Goal: Check status: Check status

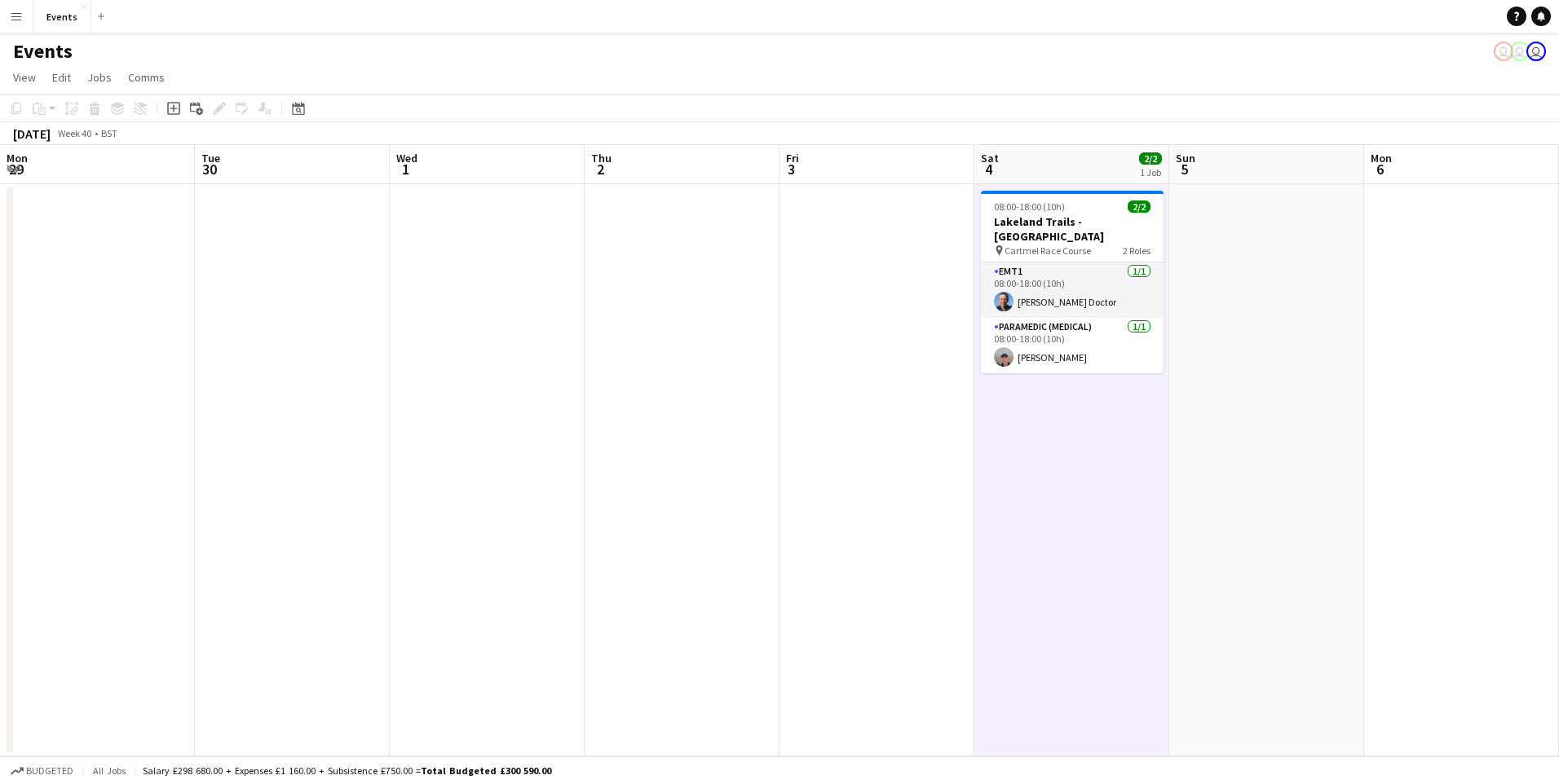
scroll to position [0, 417]
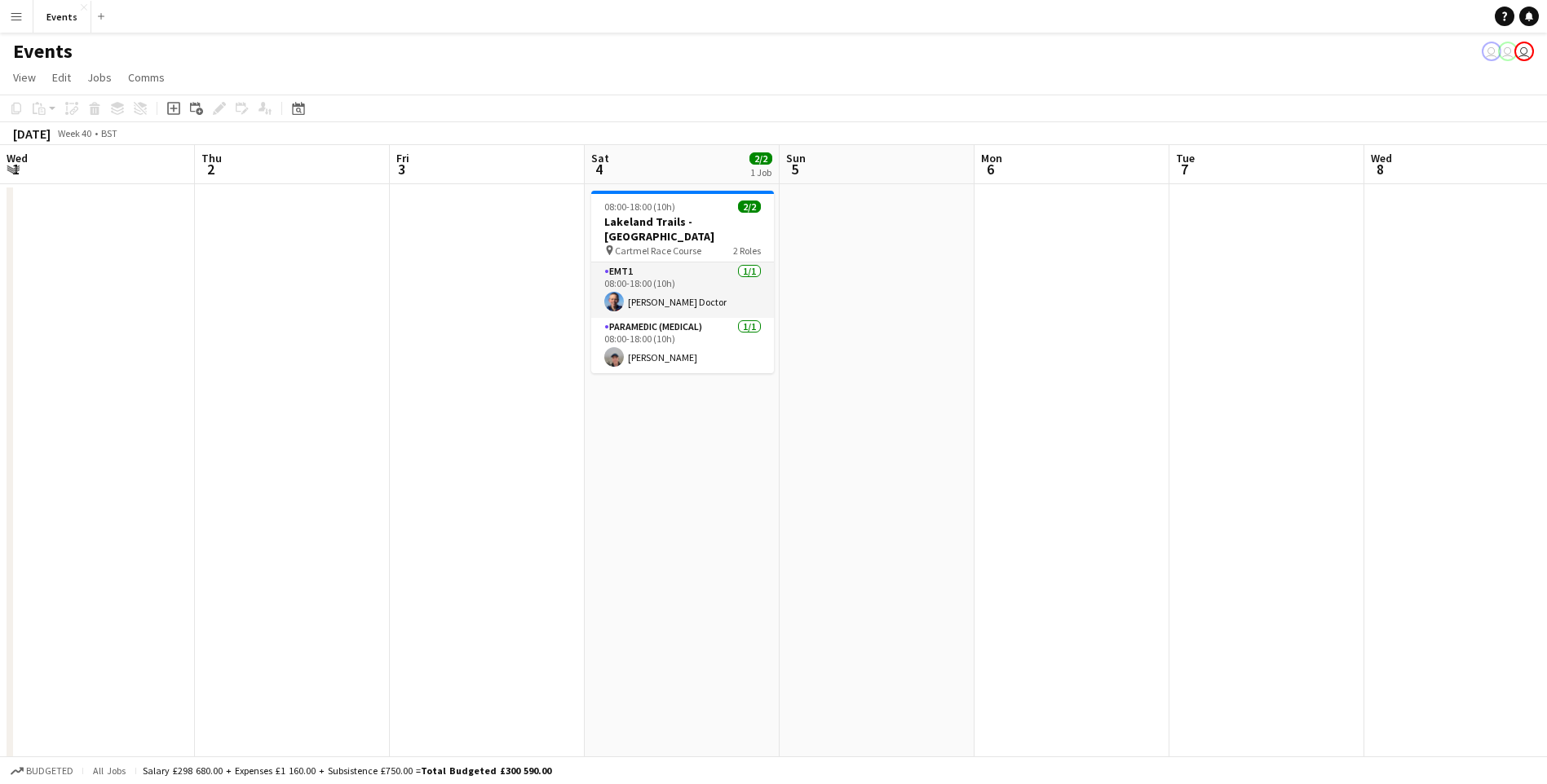
scroll to position [0, 424]
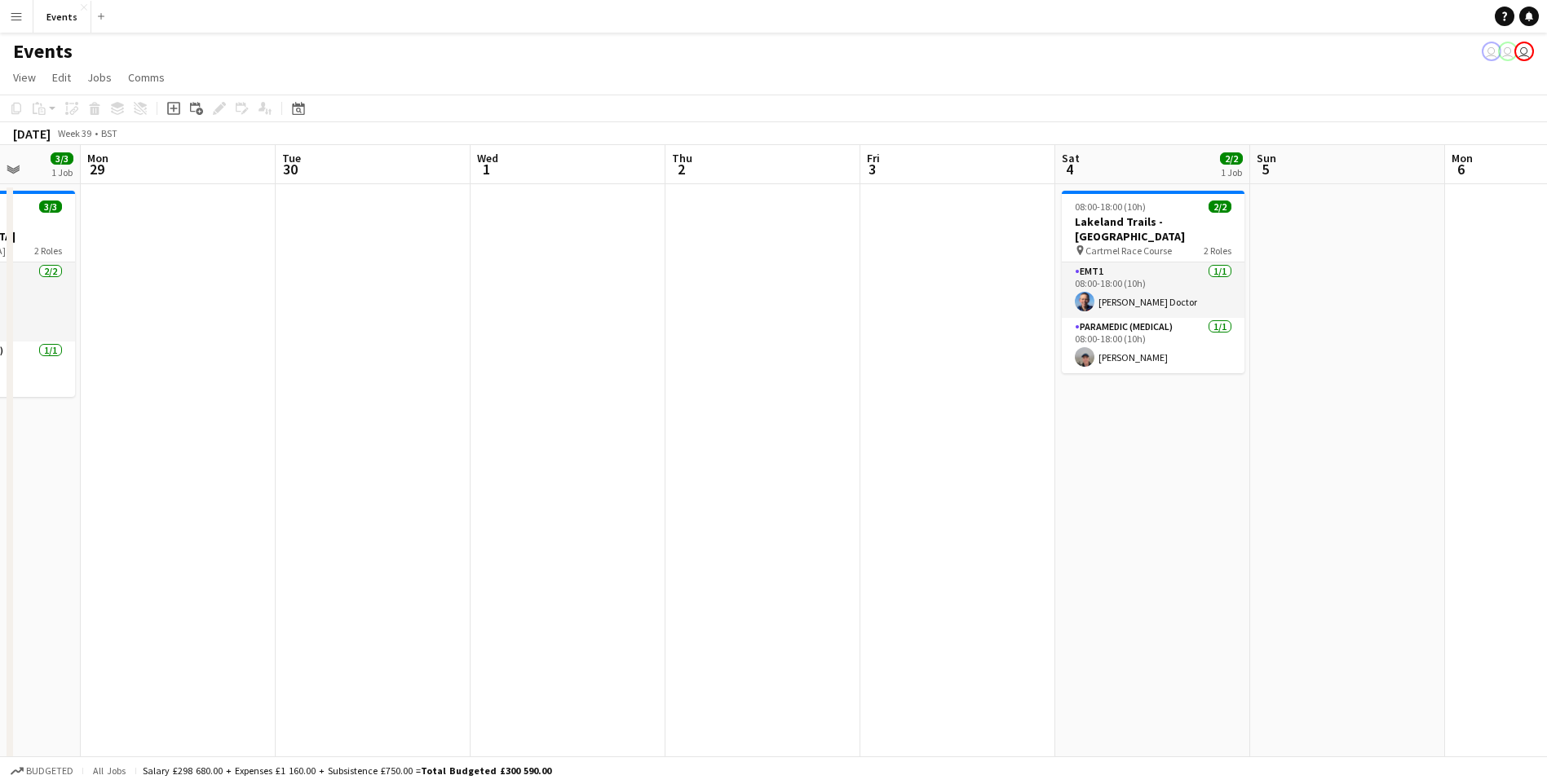
drag, startPoint x: 154, startPoint y: 492, endPoint x: 824, endPoint y: 524, distance: 670.8
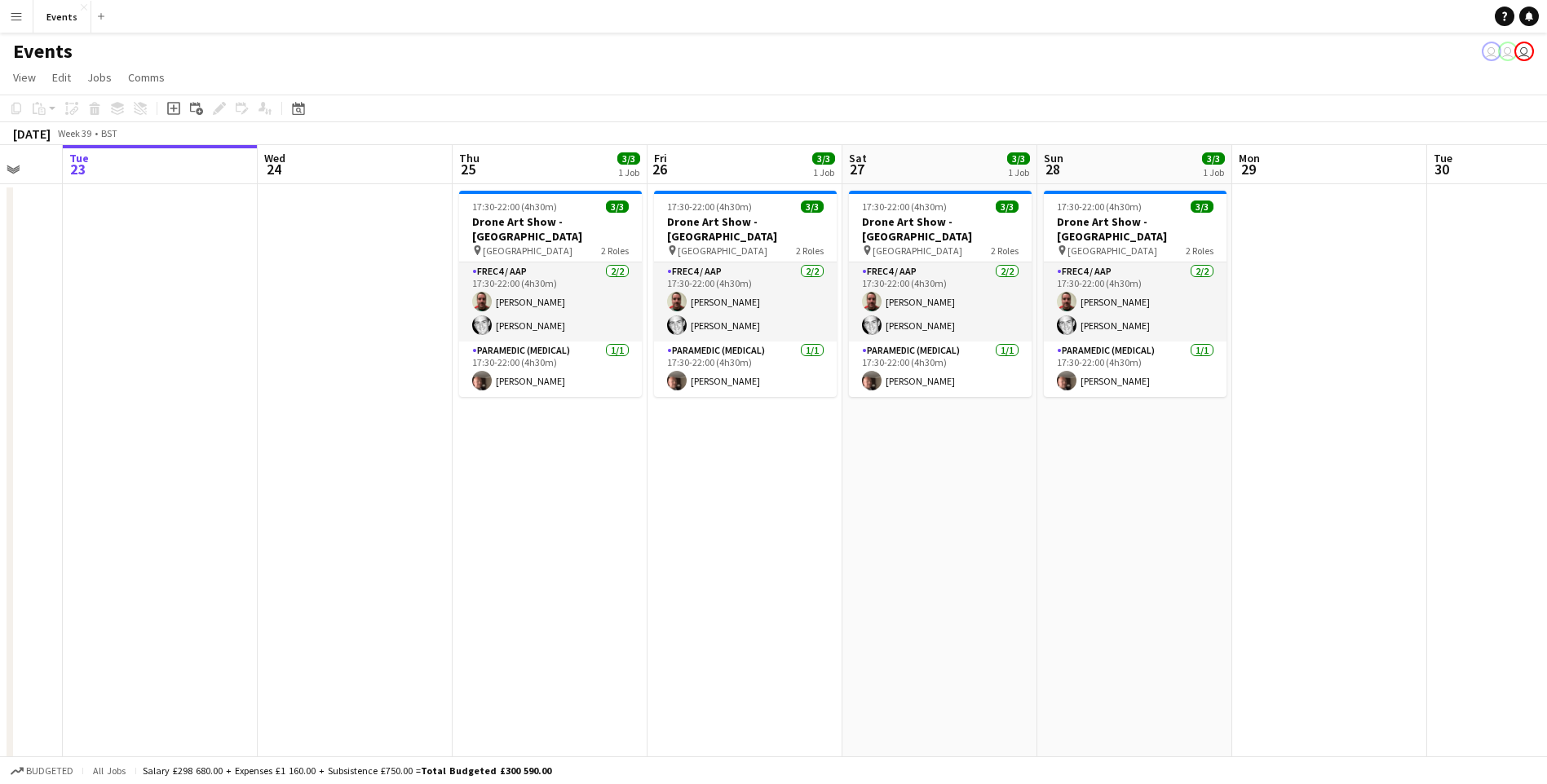
drag, startPoint x: 72, startPoint y: 452, endPoint x: 1224, endPoint y: 453, distance: 1152.0
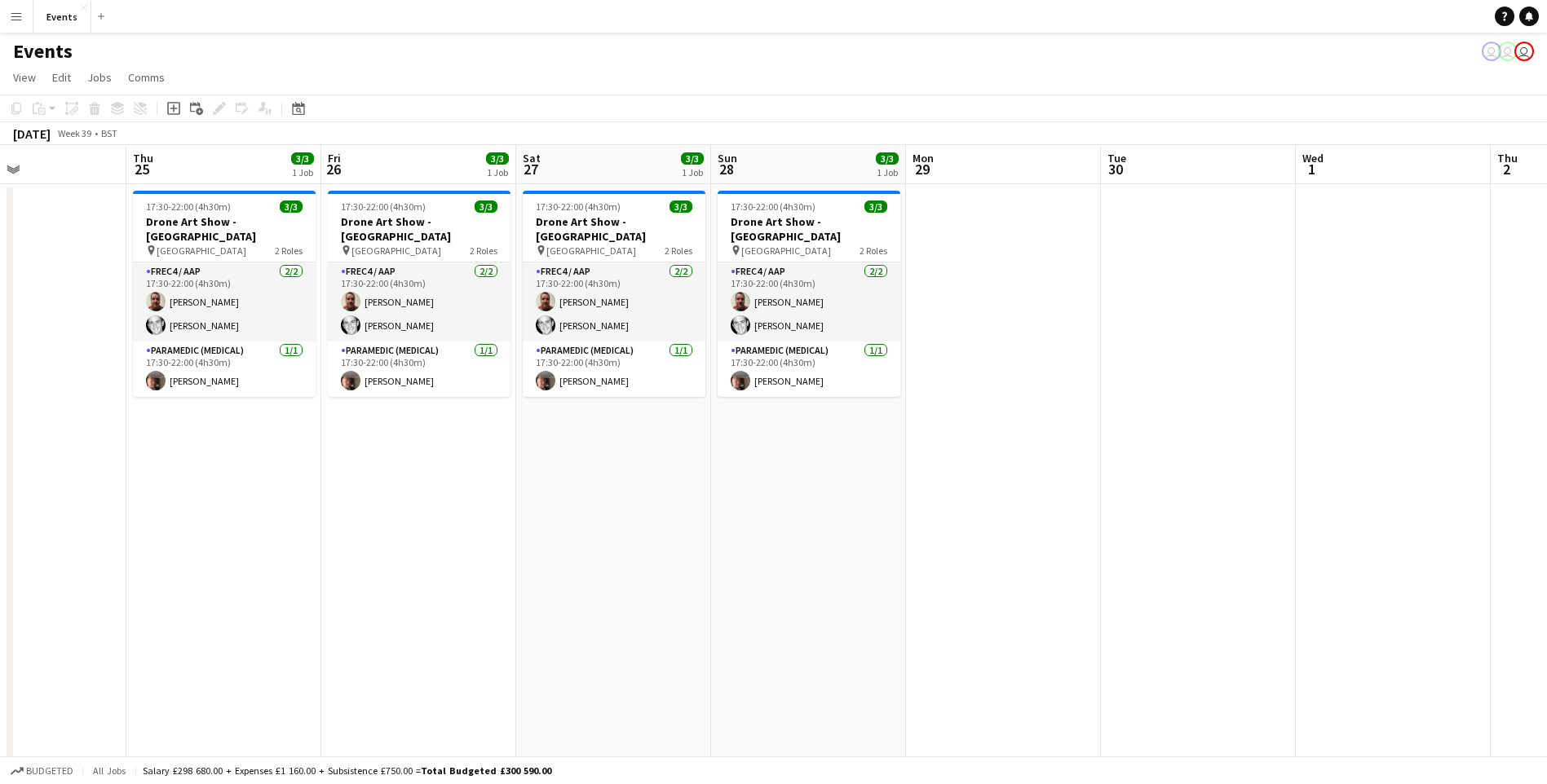
drag, startPoint x: 647, startPoint y: 497, endPoint x: 623, endPoint y: 446, distance: 56.4
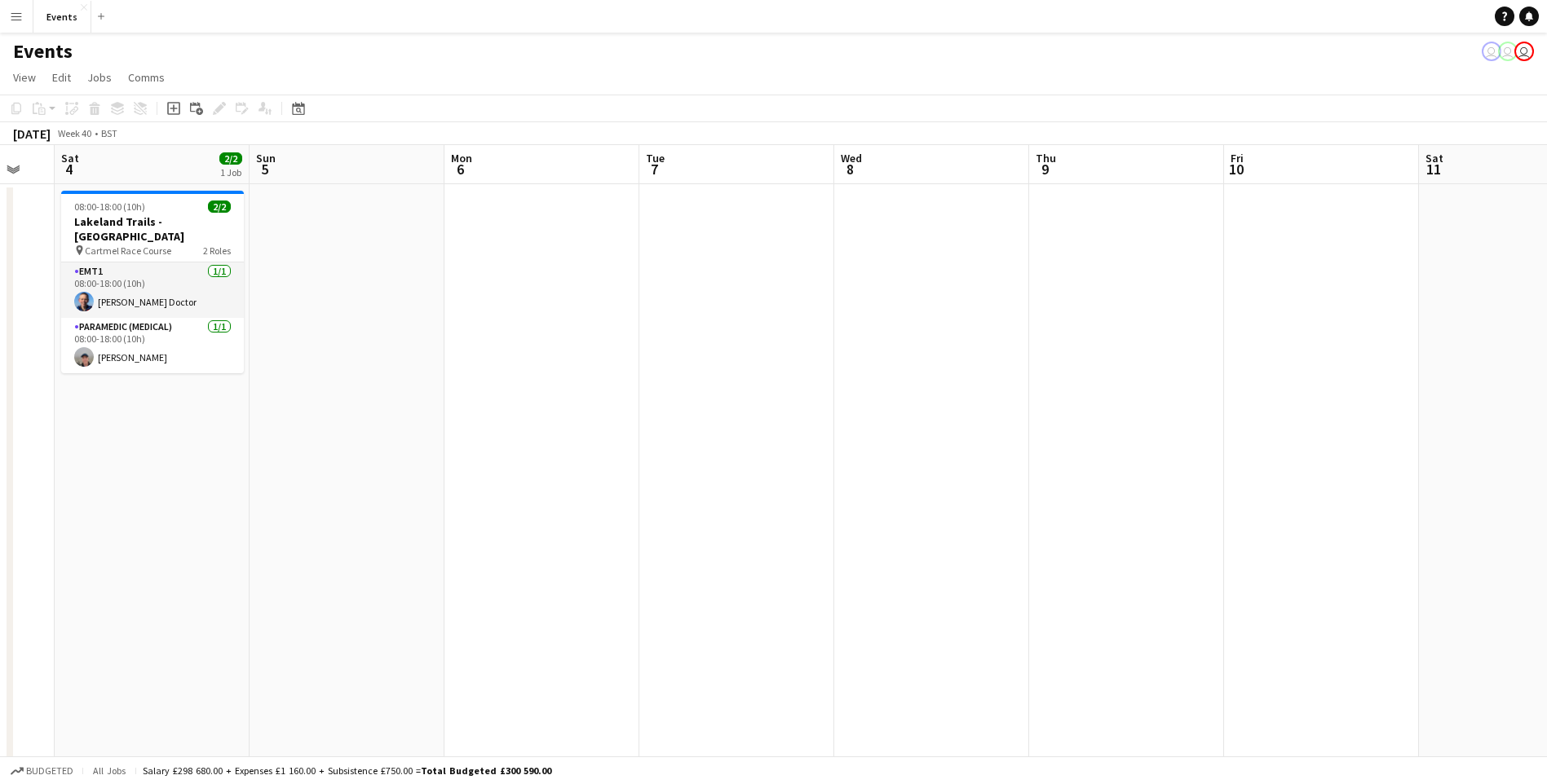
drag, startPoint x: 748, startPoint y: 686, endPoint x: 218, endPoint y: 577, distance: 541.1
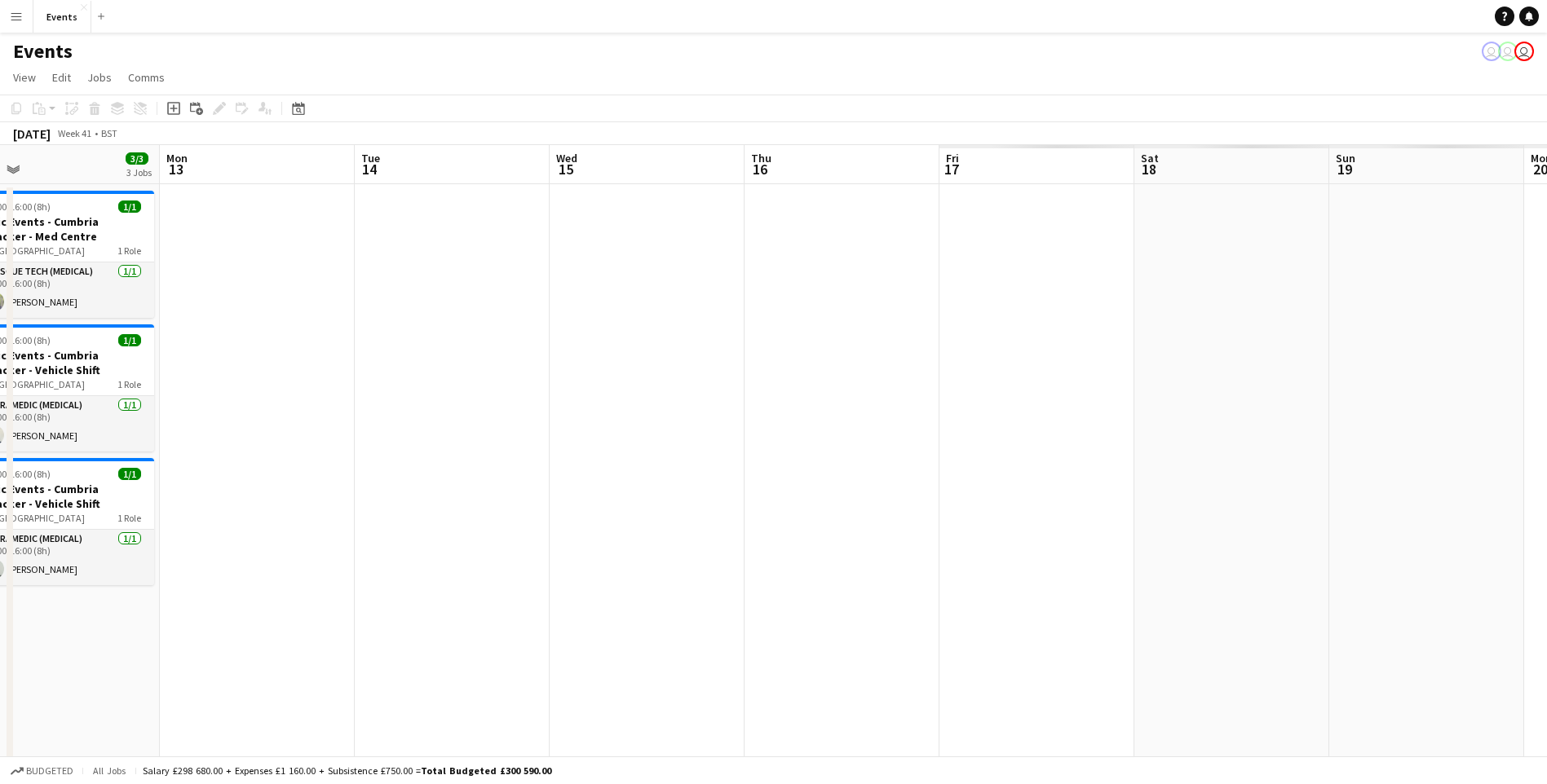
drag, startPoint x: 1076, startPoint y: 497, endPoint x: 116, endPoint y: 375, distance: 967.7
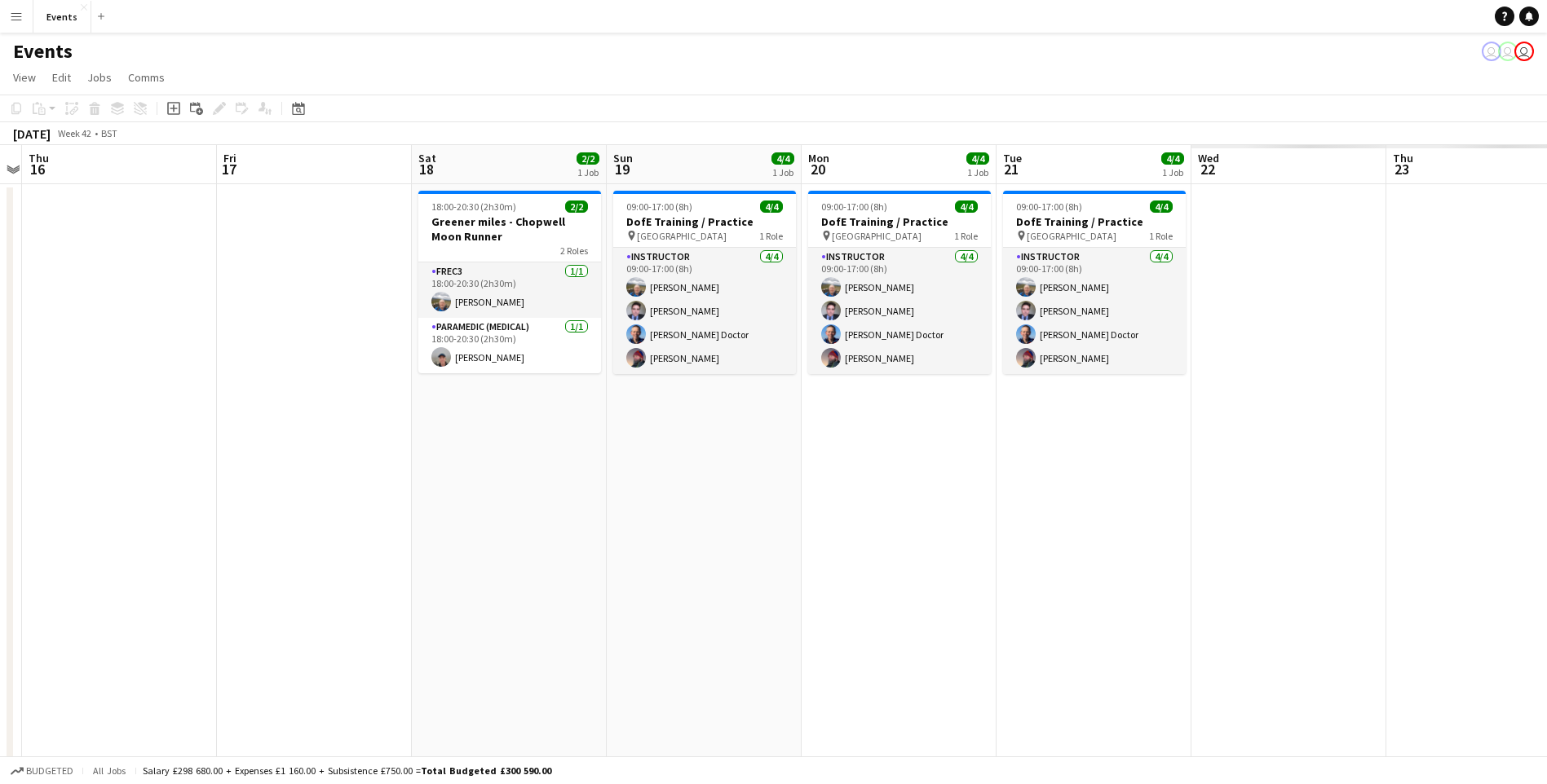
drag, startPoint x: 1204, startPoint y: 550, endPoint x: 268, endPoint y: 483, distance: 938.4
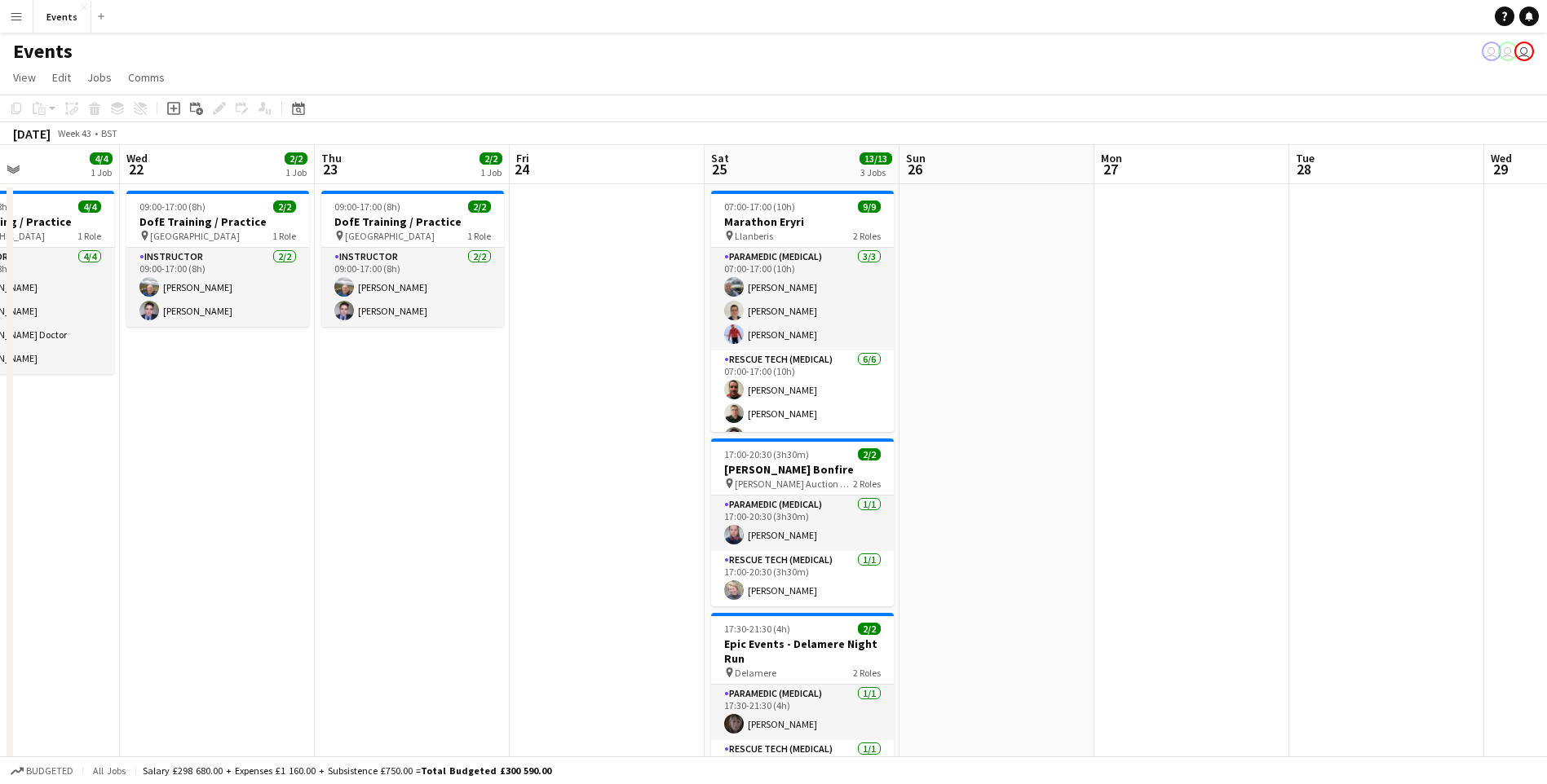
drag, startPoint x: 1372, startPoint y: 599, endPoint x: 344, endPoint y: 505, distance: 1032.3
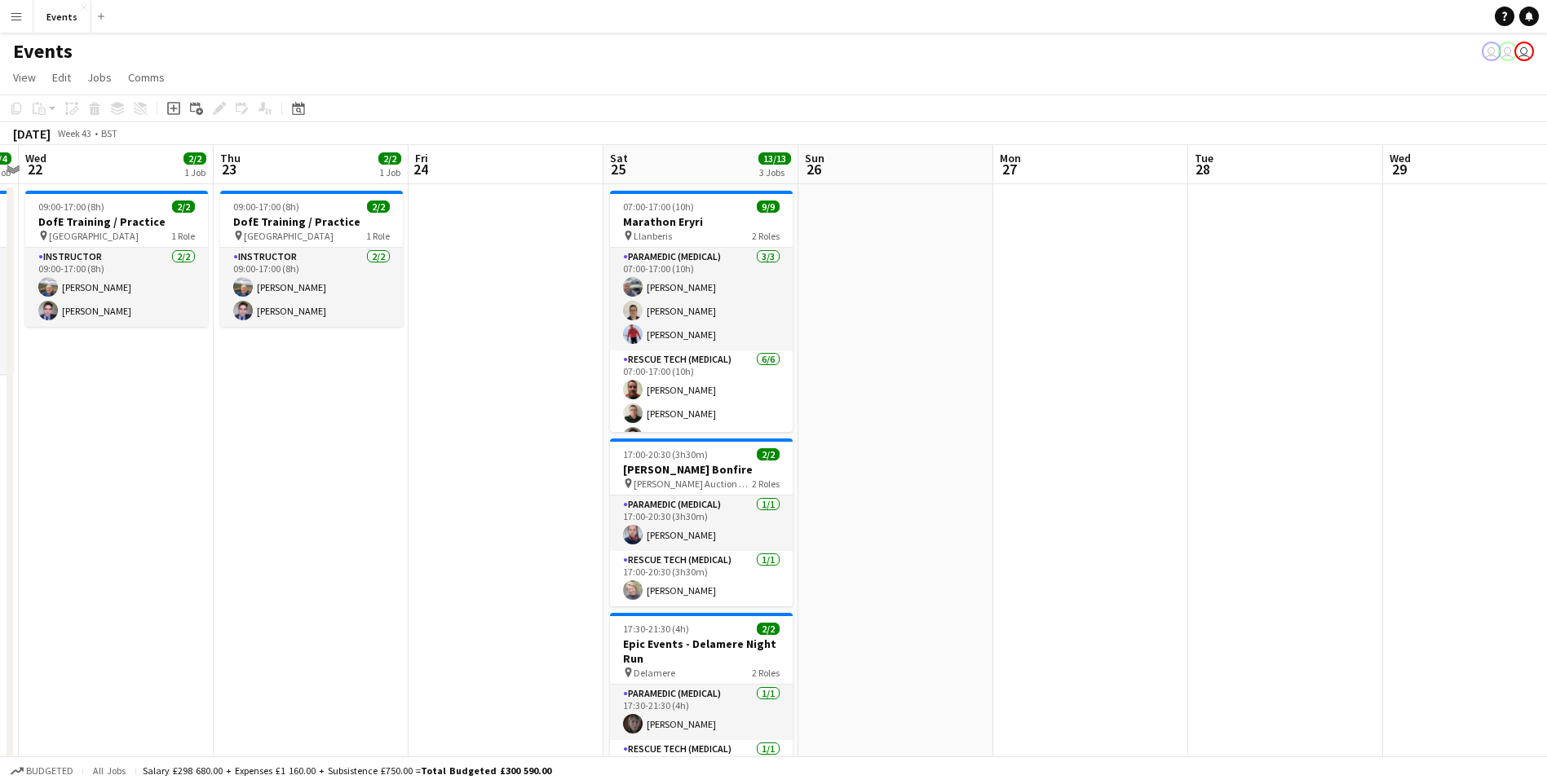
drag, startPoint x: 1218, startPoint y: 544, endPoint x: 266, endPoint y: 486, distance: 953.8
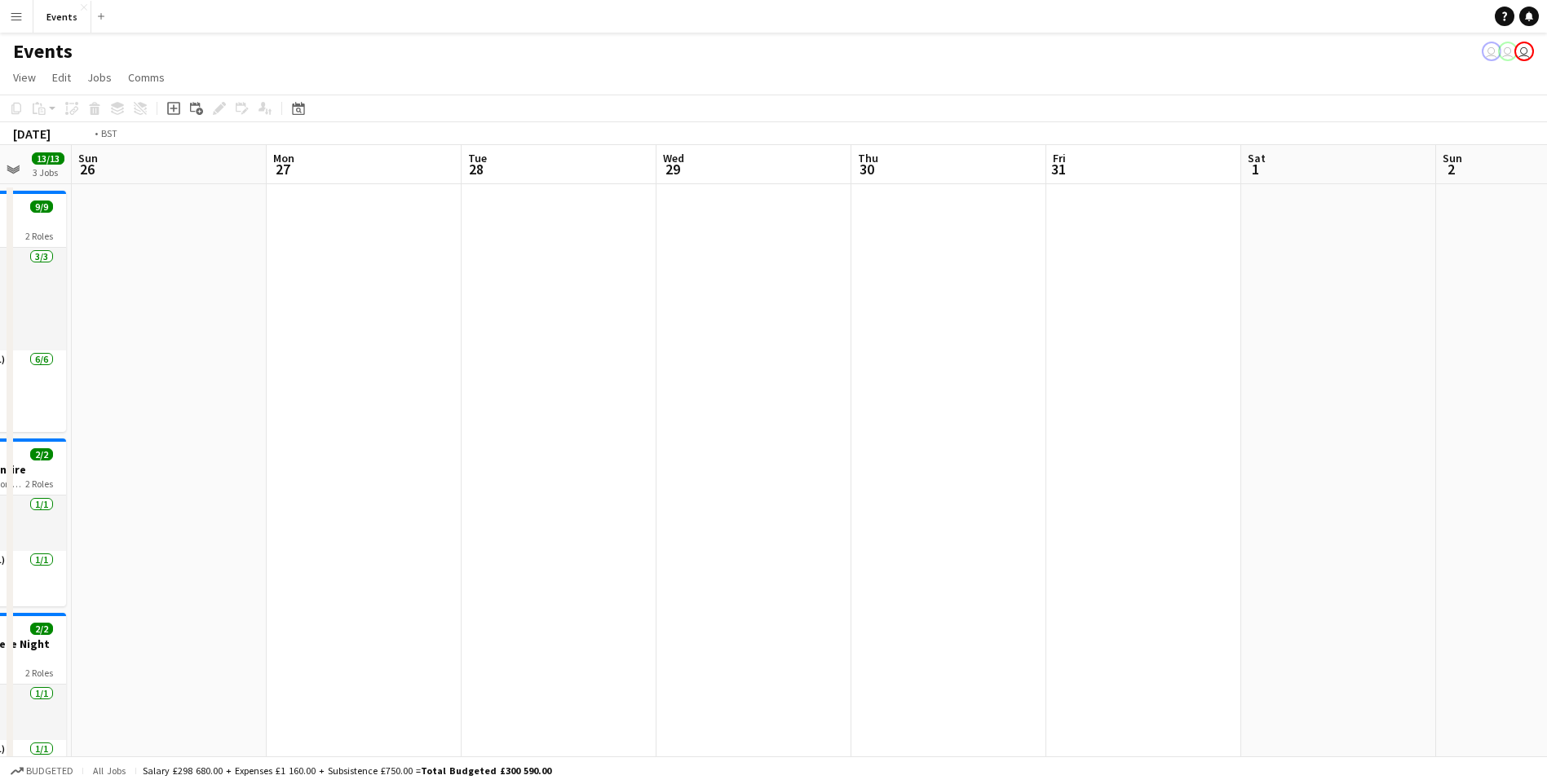
drag, startPoint x: 1179, startPoint y: 582, endPoint x: 137, endPoint y: 476, distance: 1047.4
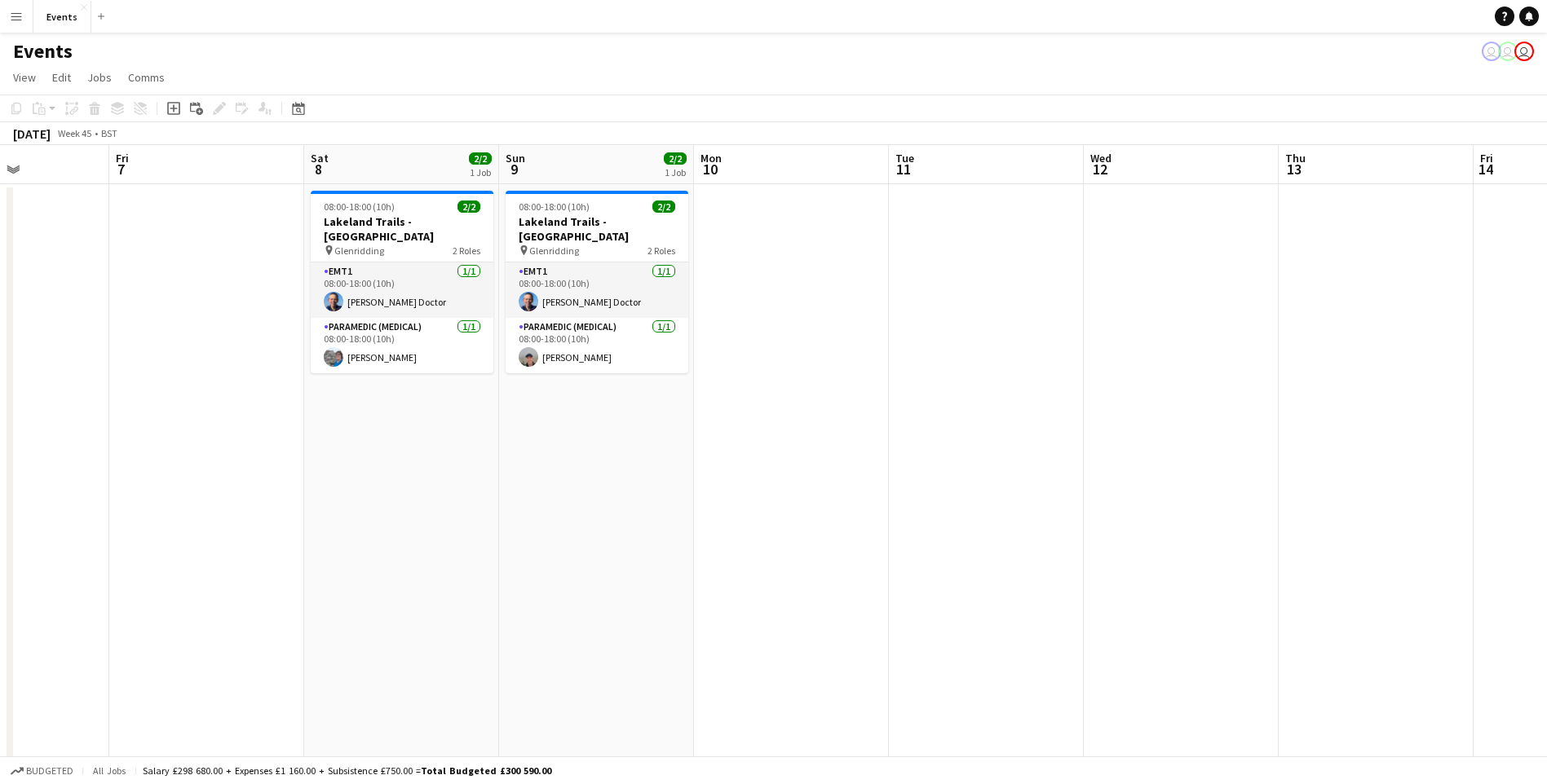
drag, startPoint x: 1087, startPoint y: 509, endPoint x: 0, endPoint y: 395, distance: 1093.0
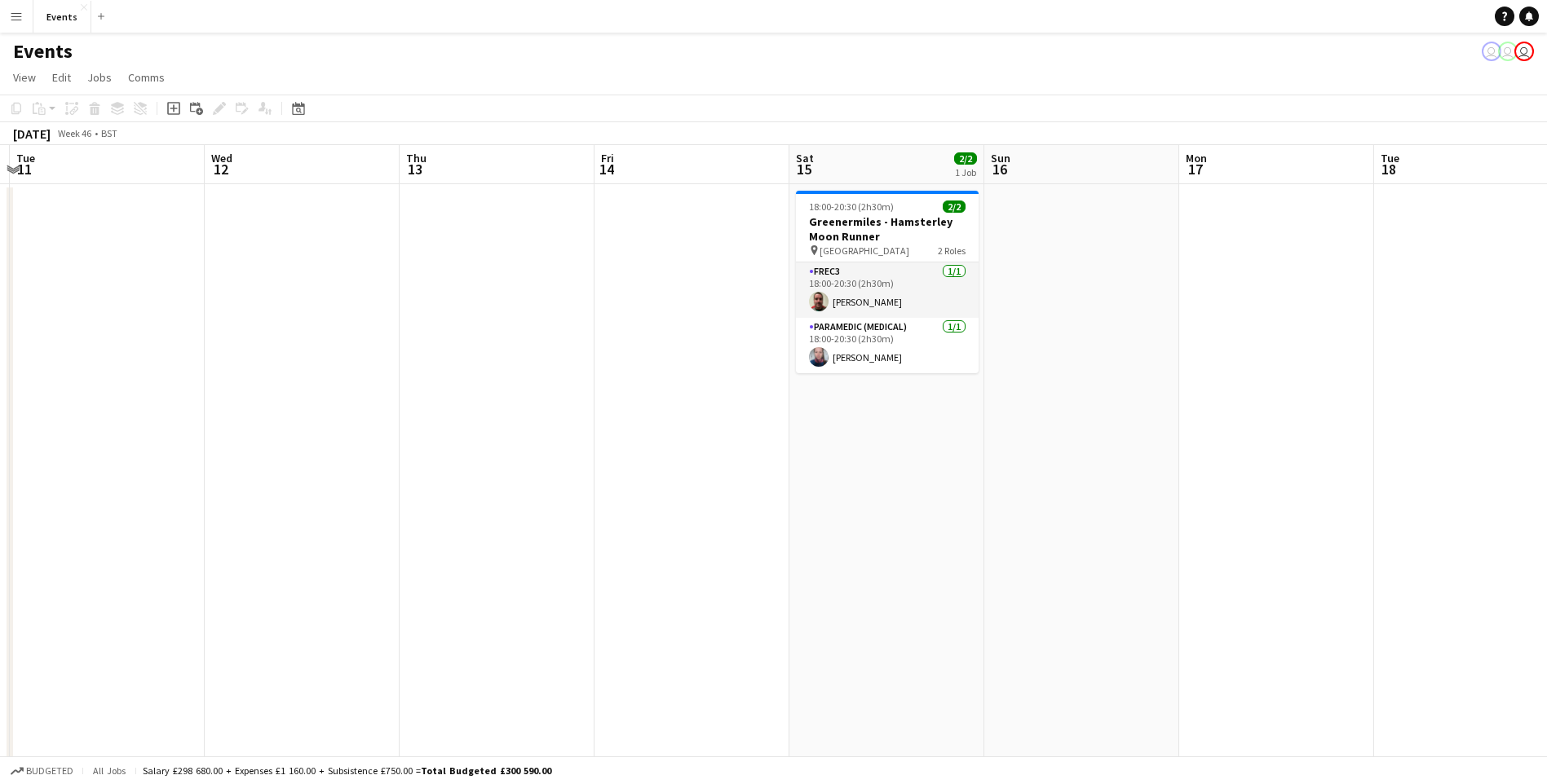
drag, startPoint x: 1094, startPoint y: 445, endPoint x: 62, endPoint y: 365, distance: 1035.1
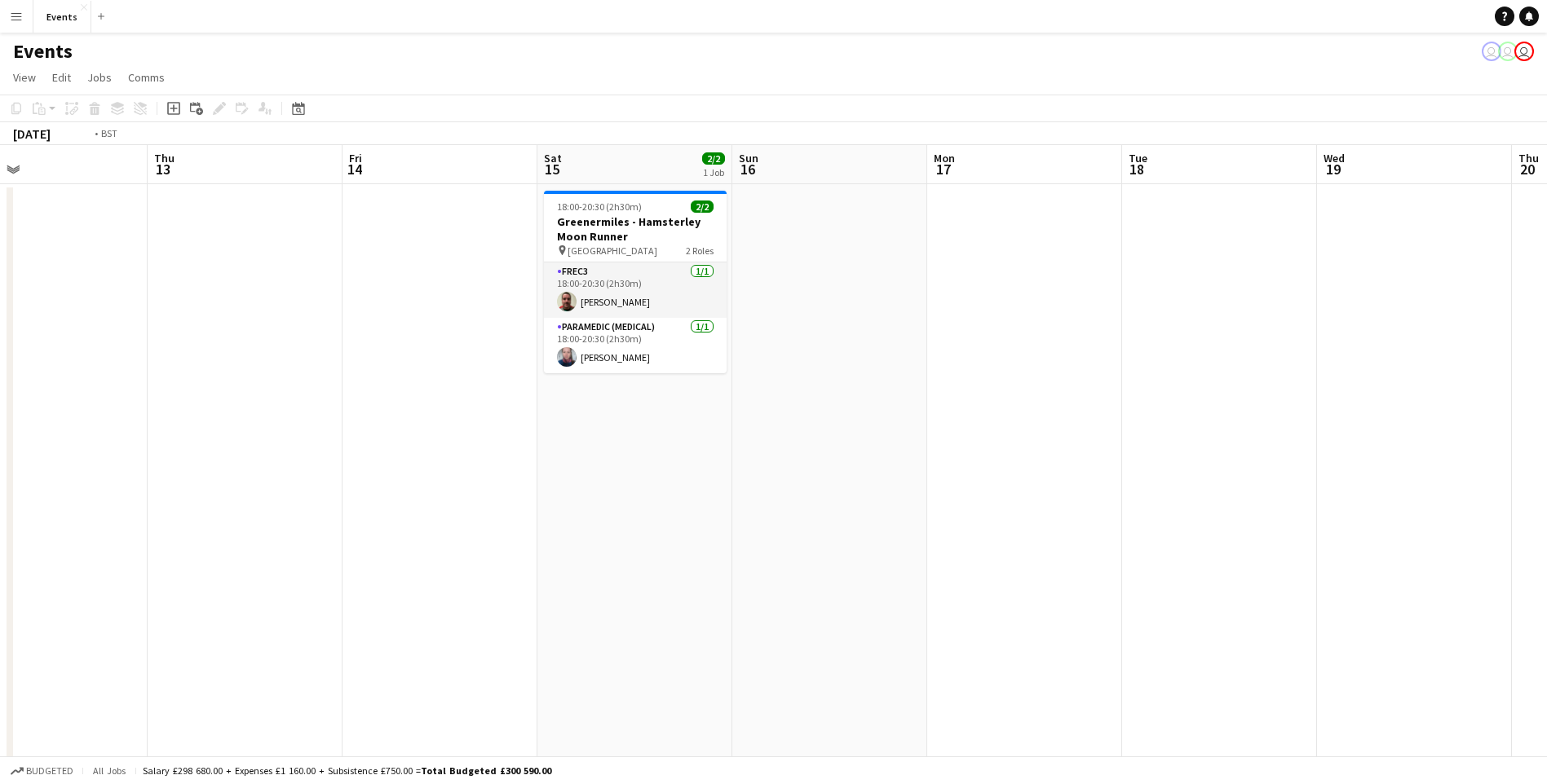
drag, startPoint x: 1091, startPoint y: 506, endPoint x: 14, endPoint y: 405, distance: 1081.7
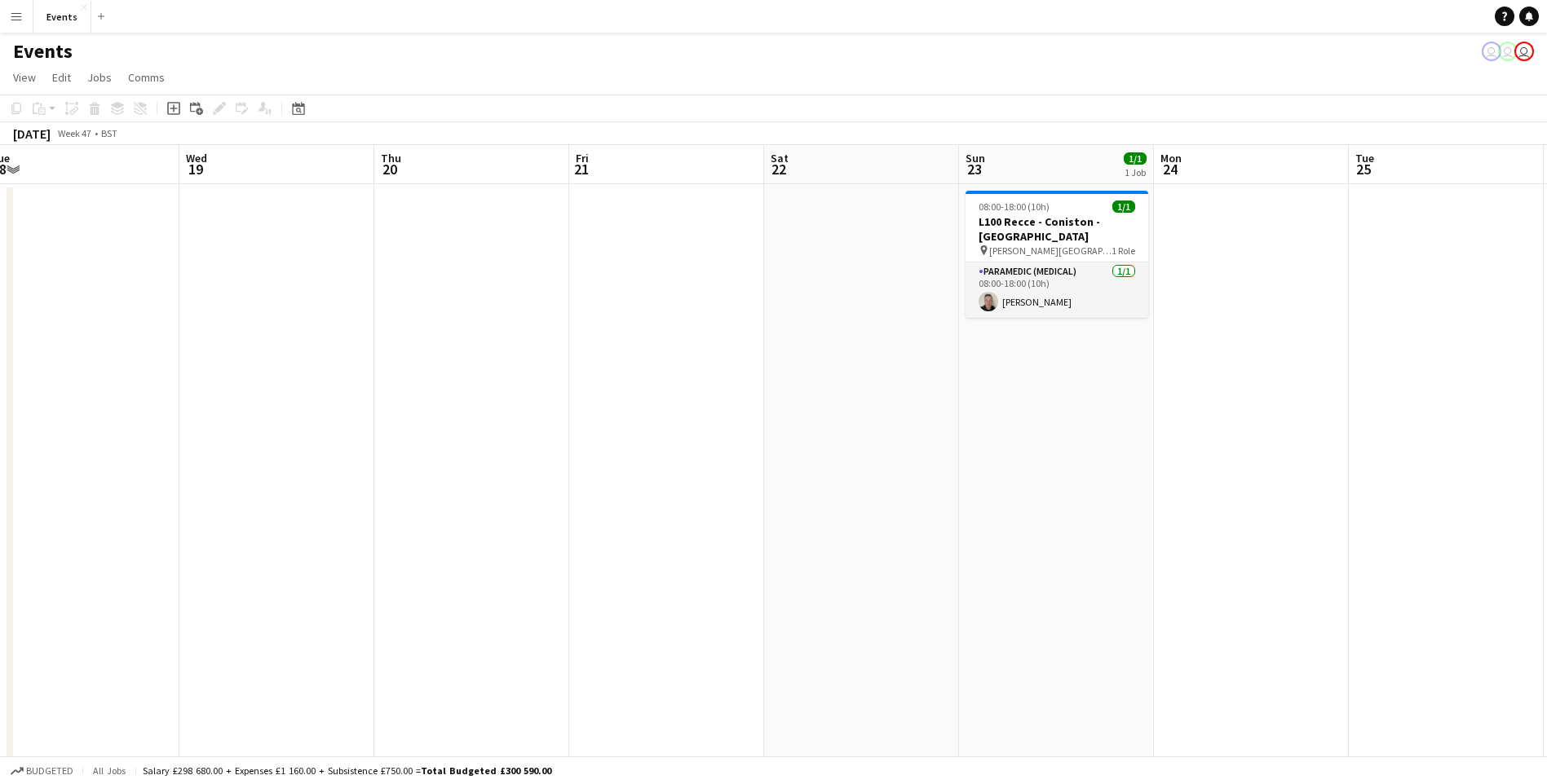
drag, startPoint x: 1034, startPoint y: 535, endPoint x: 153, endPoint y: 462, distance: 884.0
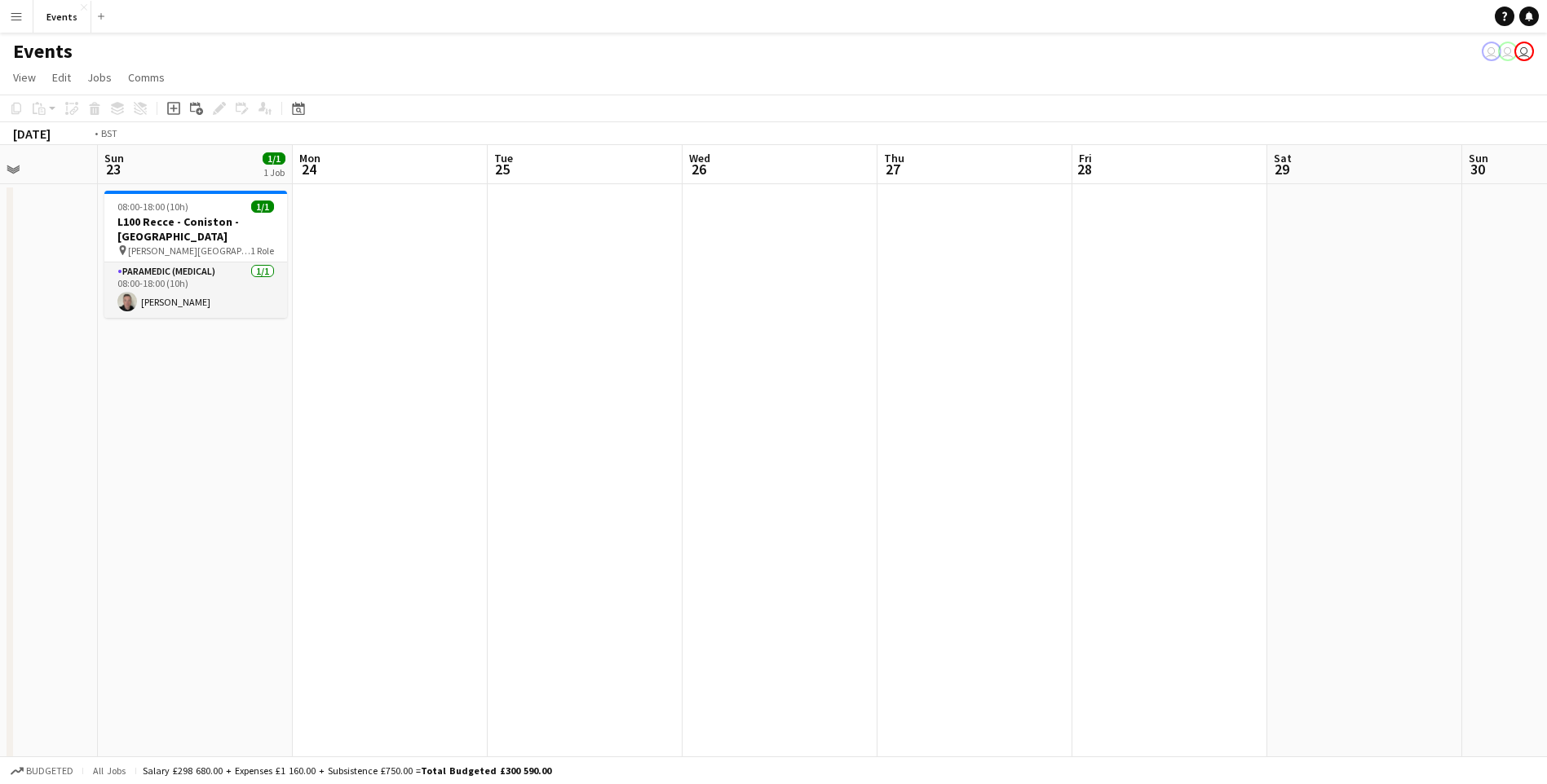
drag, startPoint x: 1349, startPoint y: 584, endPoint x: 167, endPoint y: 381, distance: 1199.3
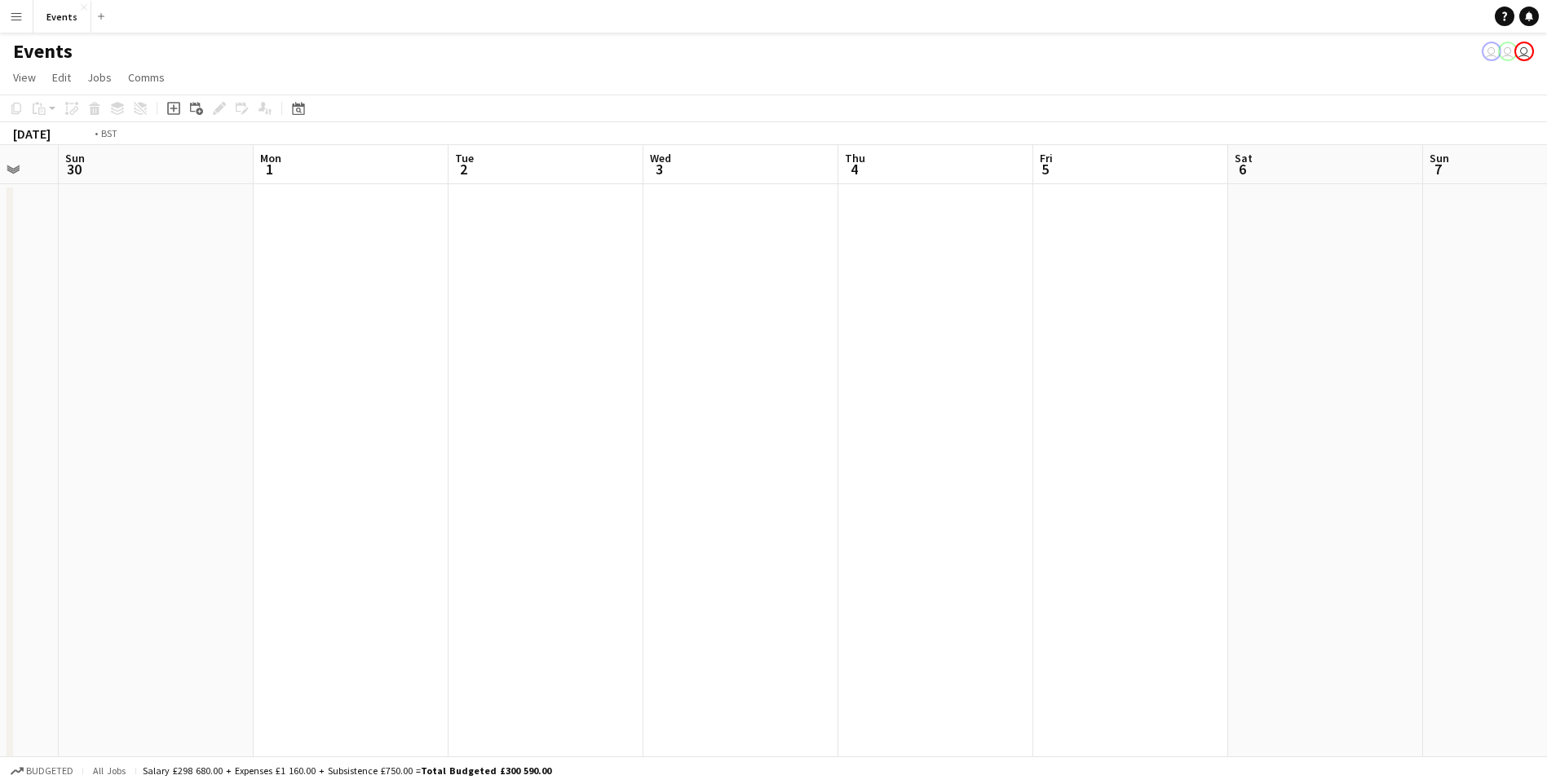
drag, startPoint x: 1190, startPoint y: 474, endPoint x: 196, endPoint y: 441, distance: 994.5
drag, startPoint x: 1195, startPoint y: 492, endPoint x: 108, endPoint y: 379, distance: 1092.9
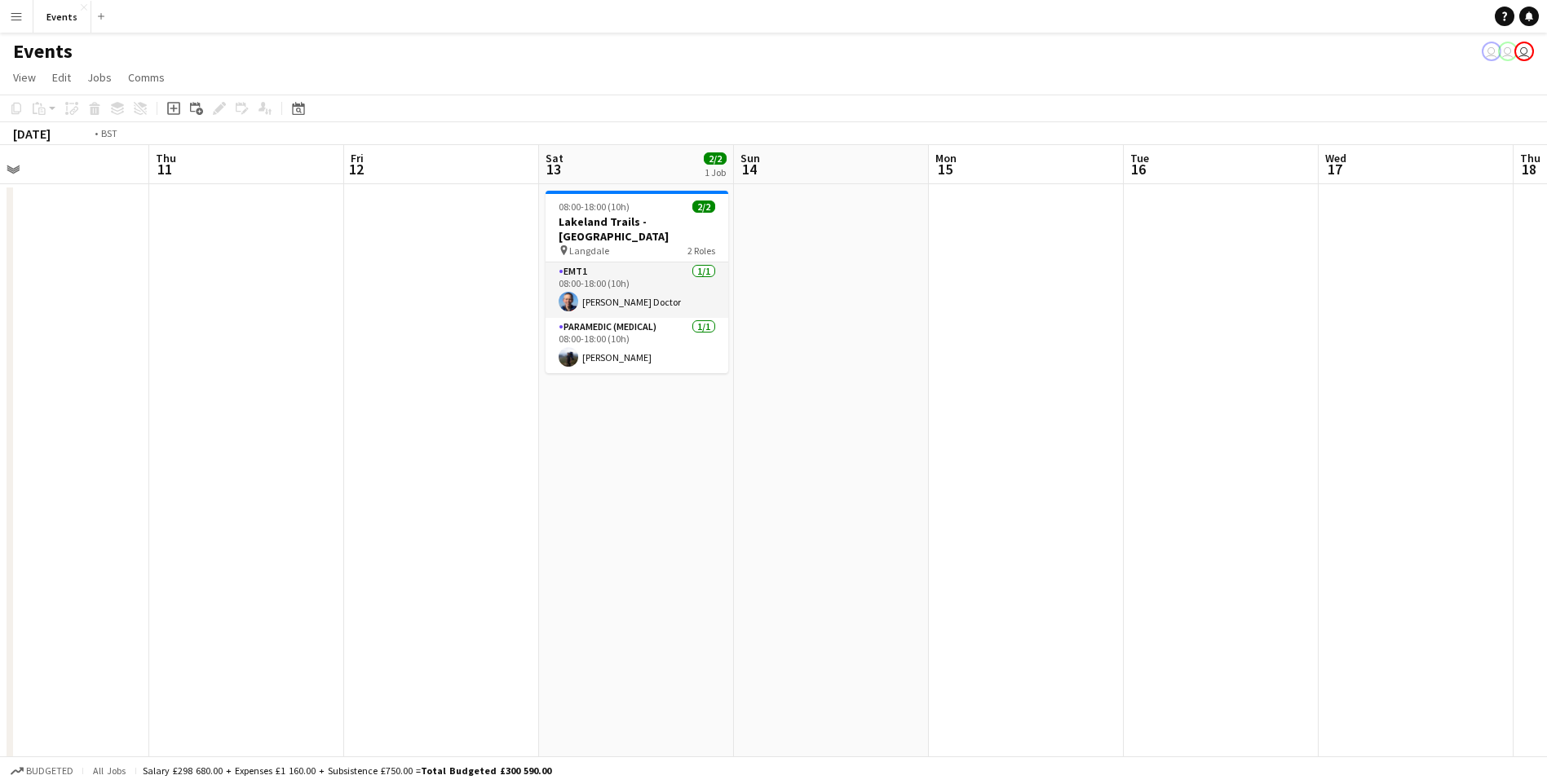
drag, startPoint x: 130, startPoint y: 304, endPoint x: 102, endPoint y: 309, distance: 28.4
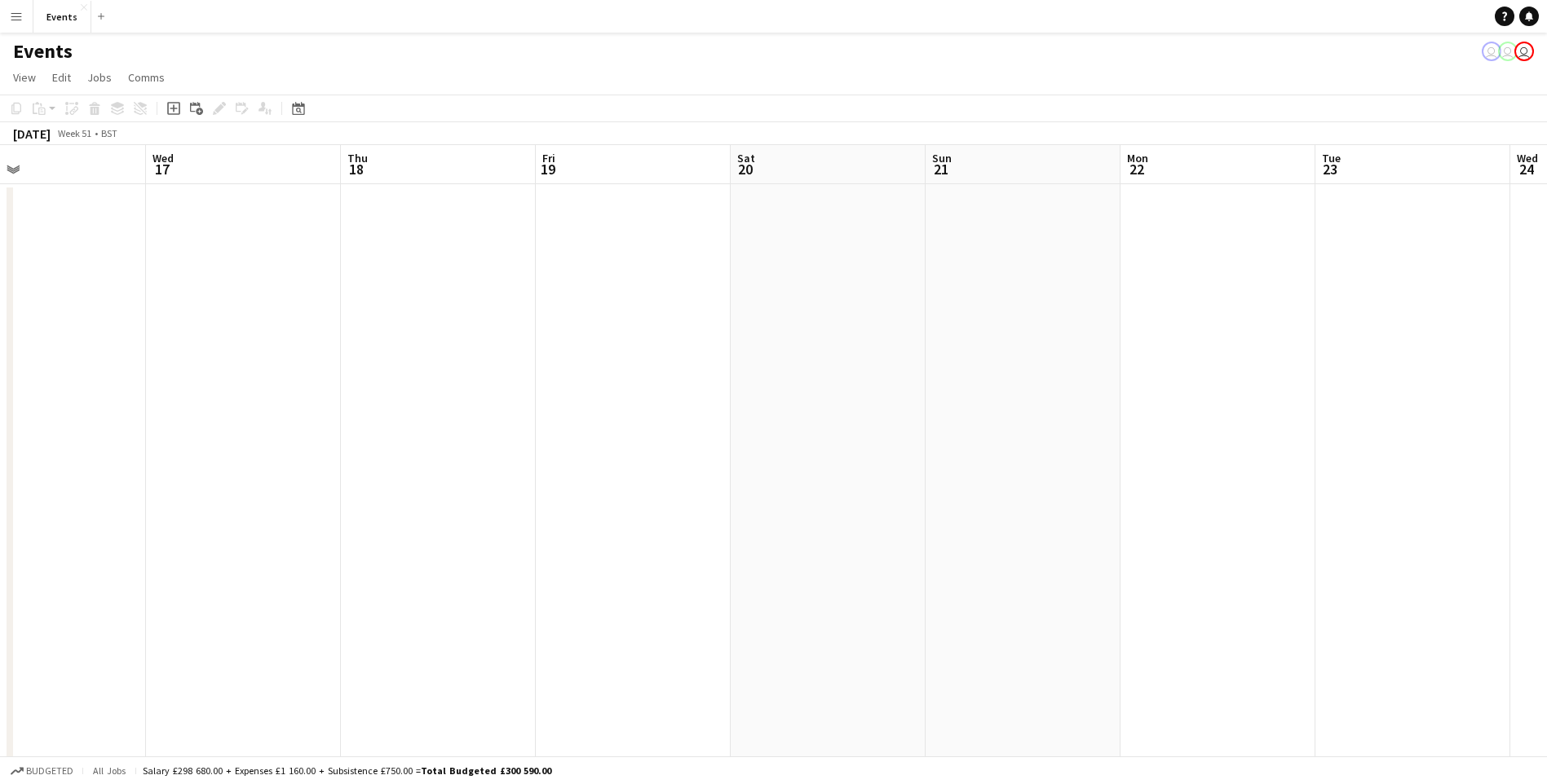
drag, startPoint x: 1192, startPoint y: 483, endPoint x: 183, endPoint y: 352, distance: 1017.5
drag, startPoint x: 1247, startPoint y: 422, endPoint x: 54, endPoint y: 336, distance: 1196.1
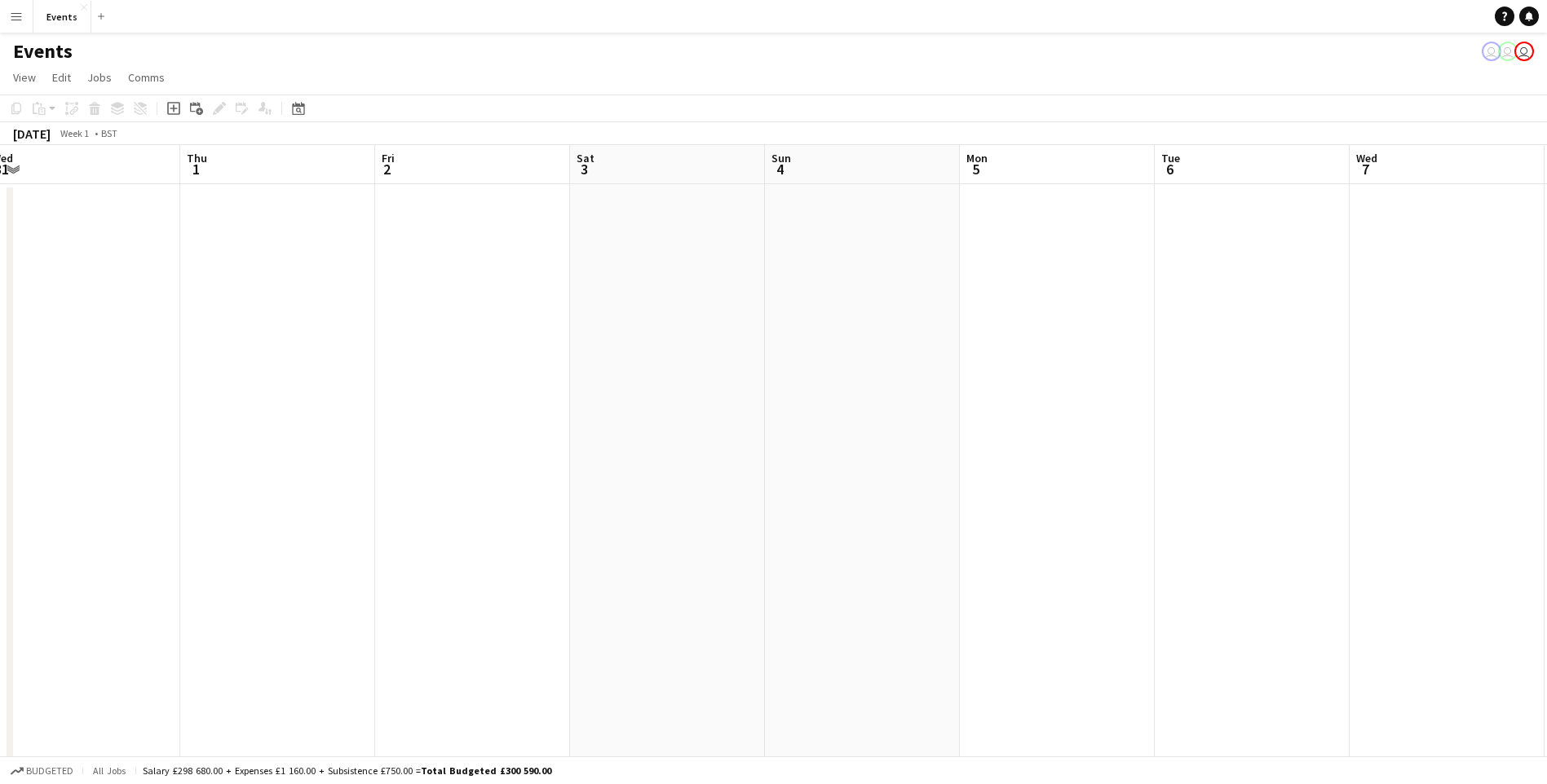
drag, startPoint x: 1325, startPoint y: 402, endPoint x: 1036, endPoint y: 452, distance: 293.3
drag, startPoint x: 1395, startPoint y: 483, endPoint x: 608, endPoint y: 395, distance: 791.9
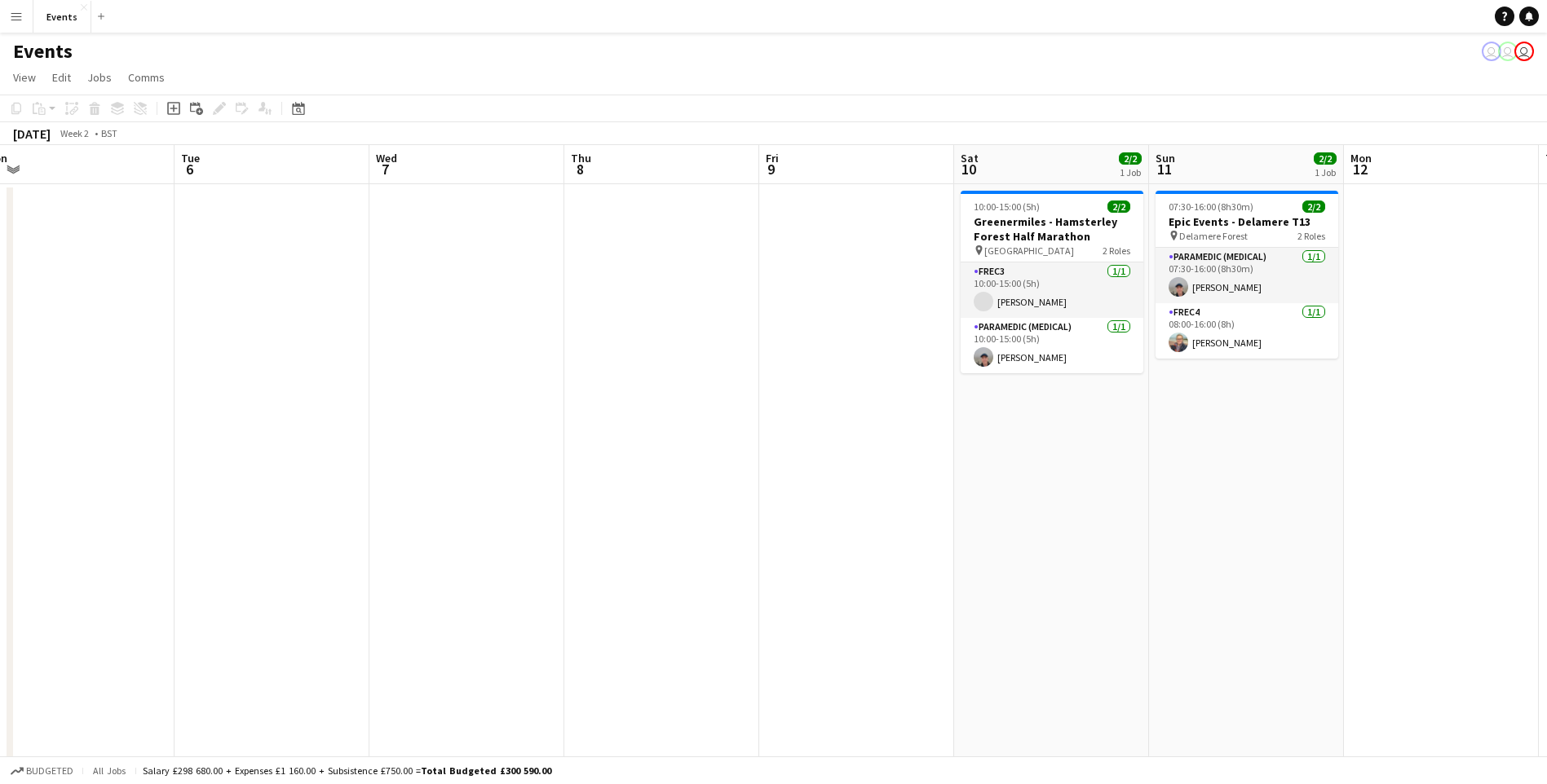
drag, startPoint x: 1215, startPoint y: 477, endPoint x: 596, endPoint y: 381, distance: 626.4
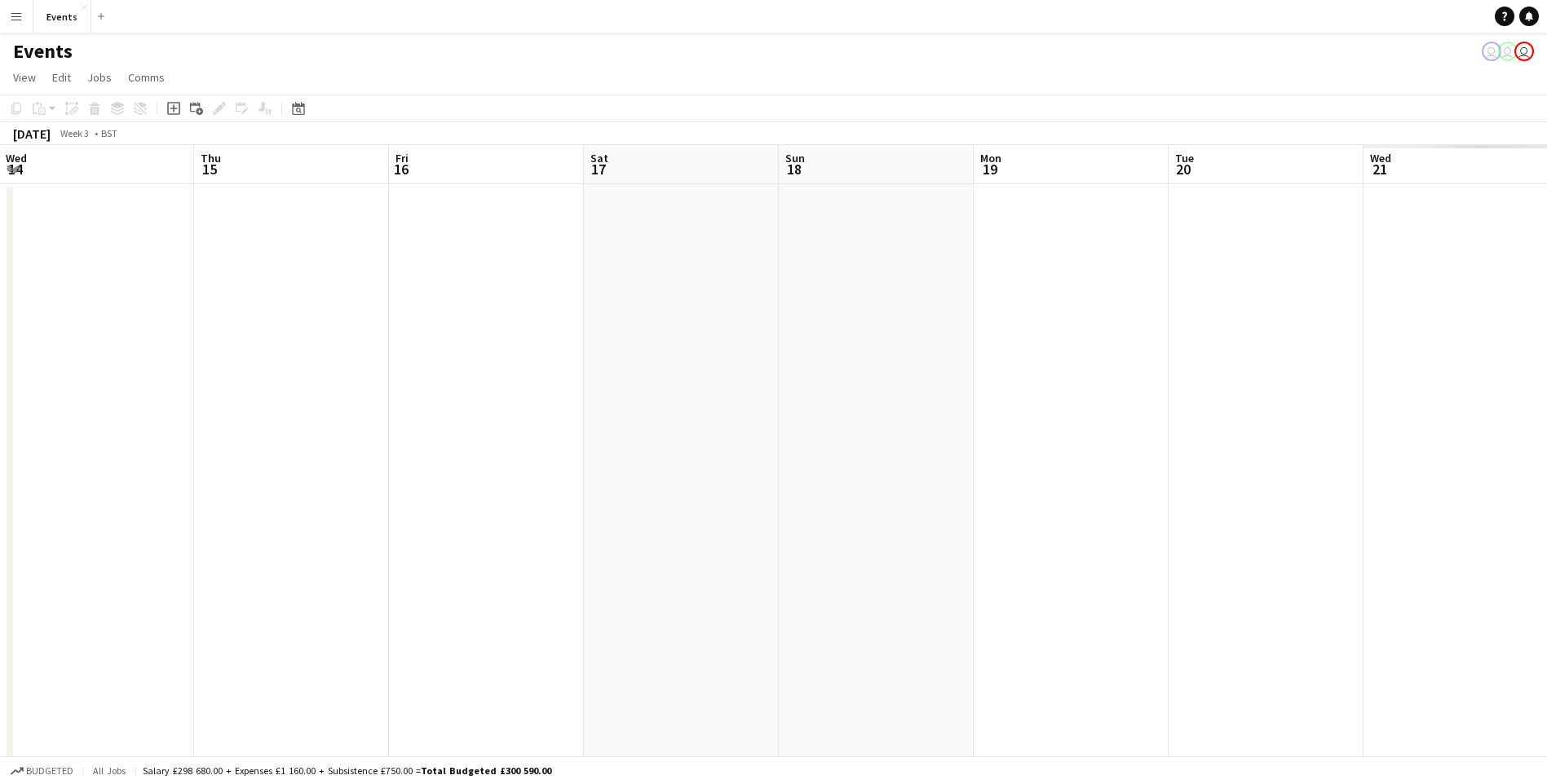
drag, startPoint x: 1467, startPoint y: 465, endPoint x: 520, endPoint y: 375, distance: 951.3
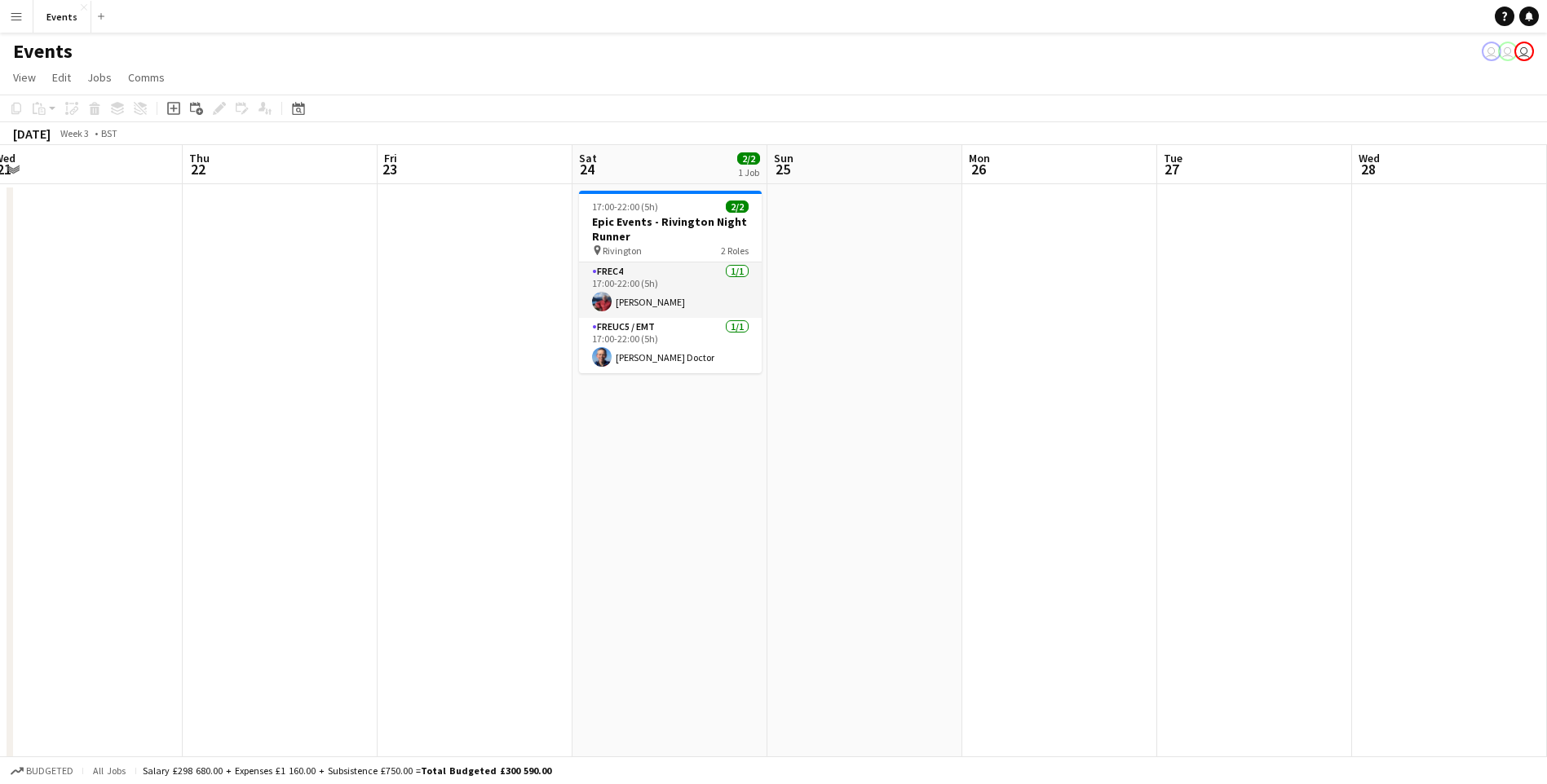
drag, startPoint x: 1329, startPoint y: 471, endPoint x: 370, endPoint y: 413, distance: 960.8
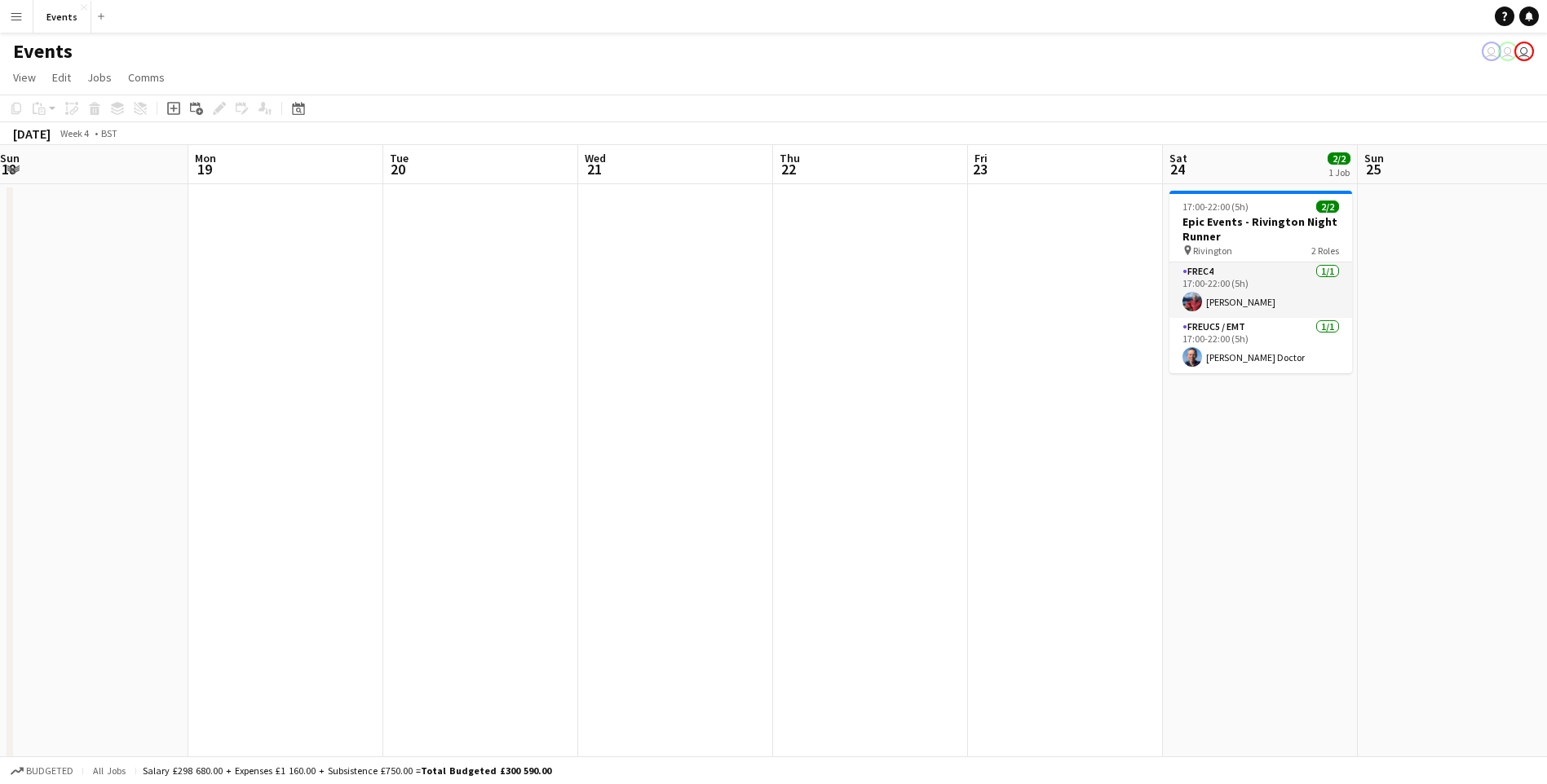
drag, startPoint x: 1212, startPoint y: 488, endPoint x: 361, endPoint y: 412, distance: 854.4
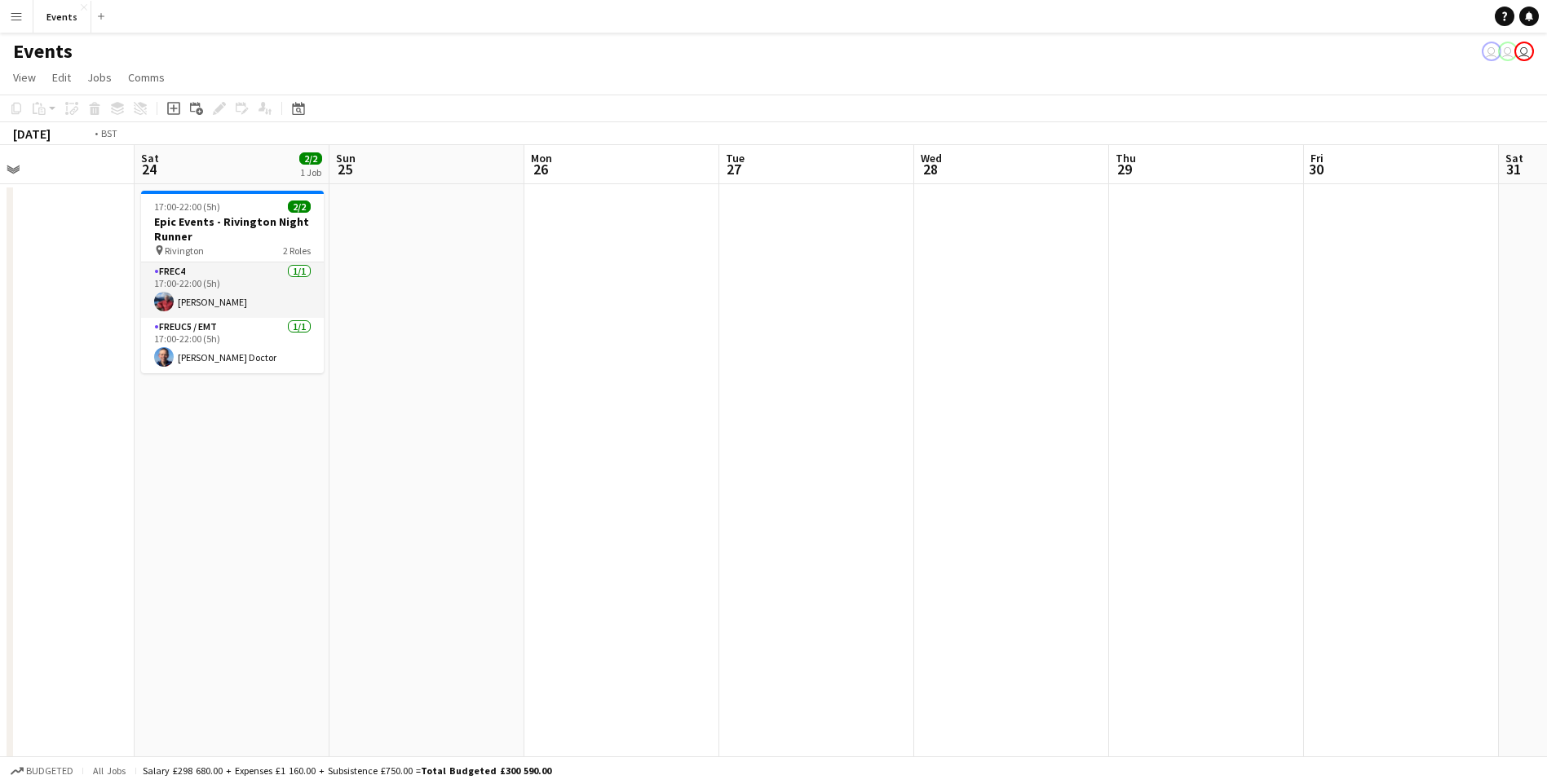
drag, startPoint x: 995, startPoint y: 457, endPoint x: 330, endPoint y: 413, distance: 666.5
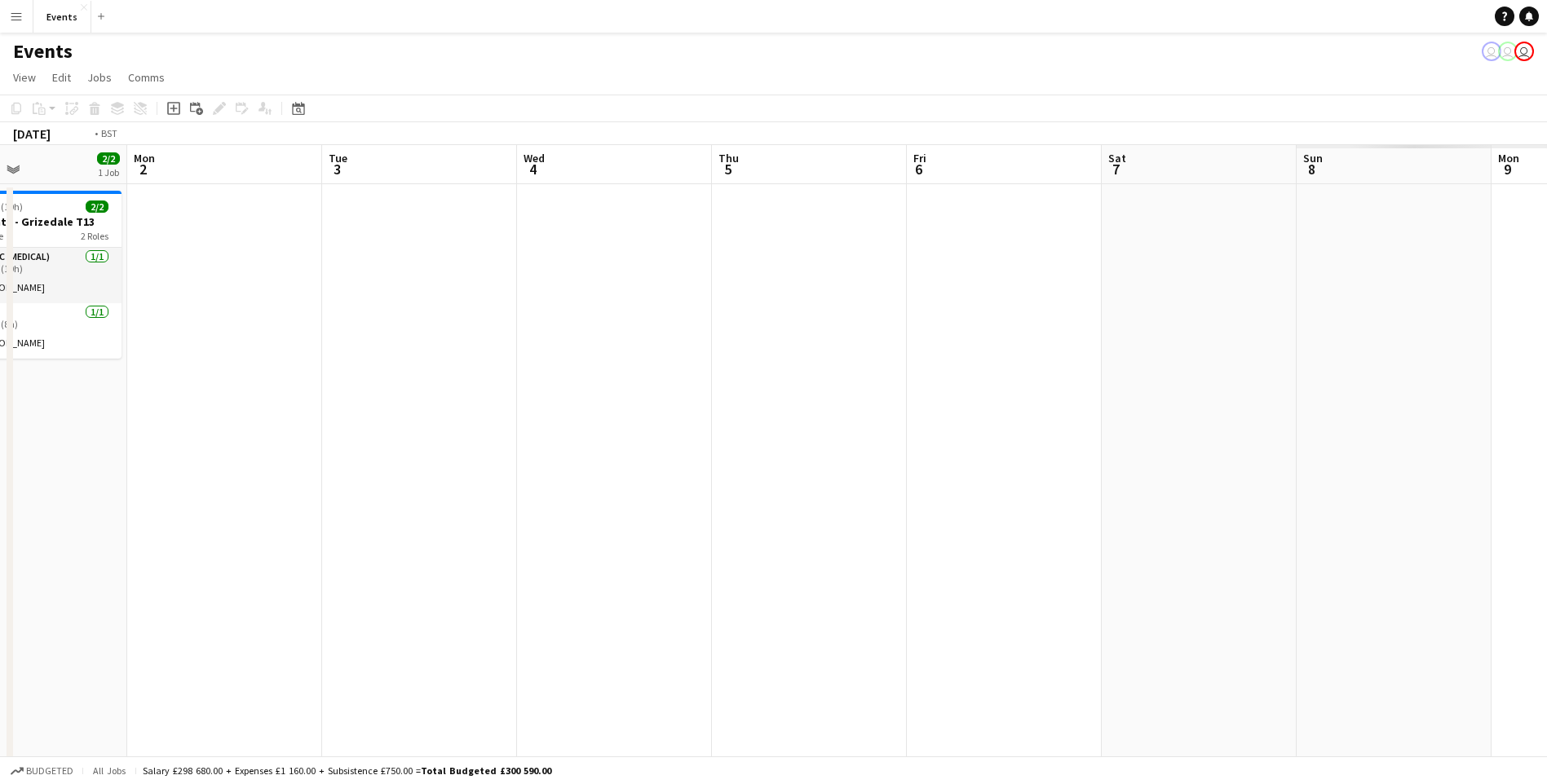
drag, startPoint x: 462, startPoint y: 435, endPoint x: 297, endPoint y: 383, distance: 173.0
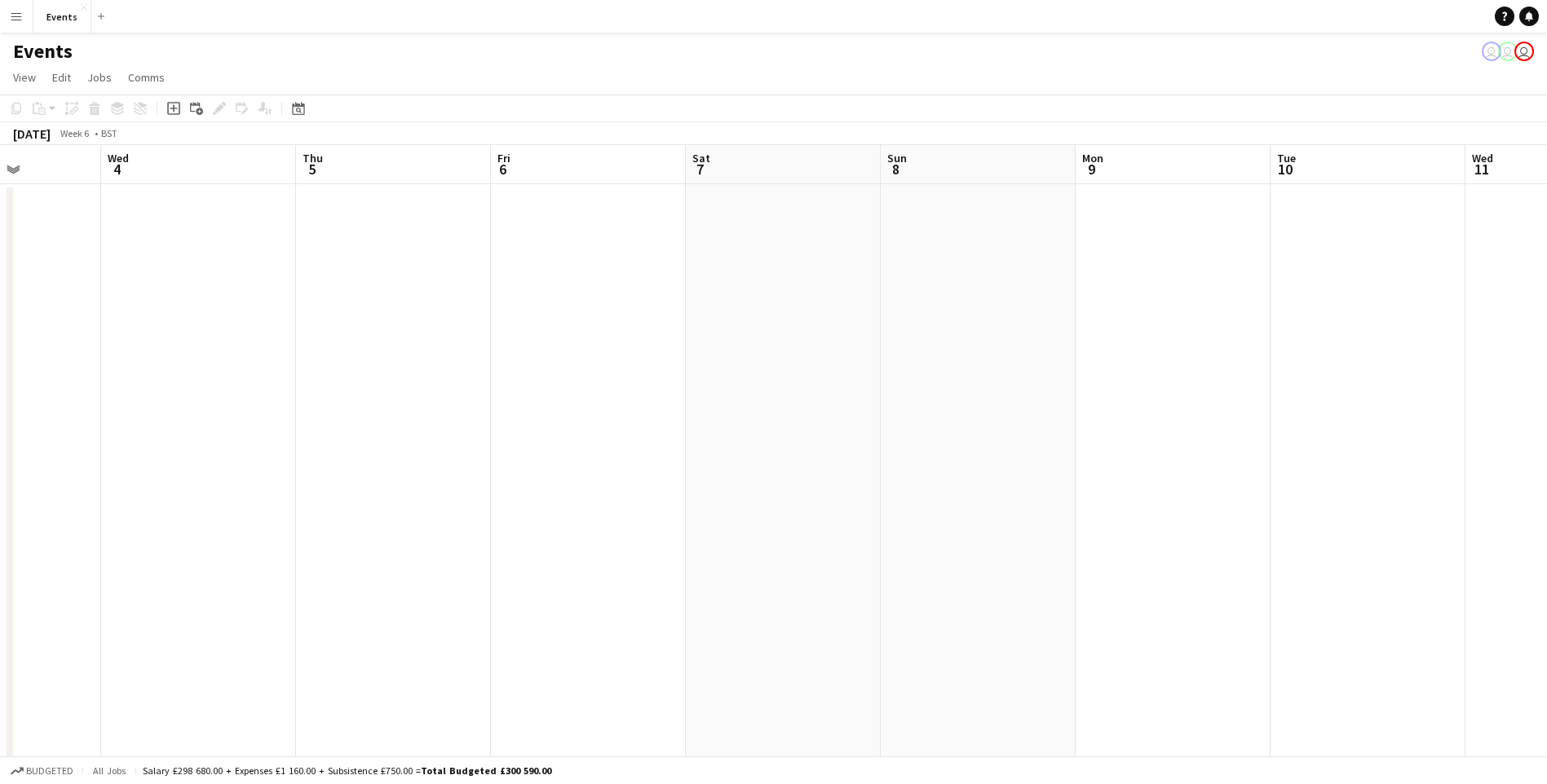
drag, startPoint x: 1296, startPoint y: 476, endPoint x: 256, endPoint y: 395, distance: 1043.1
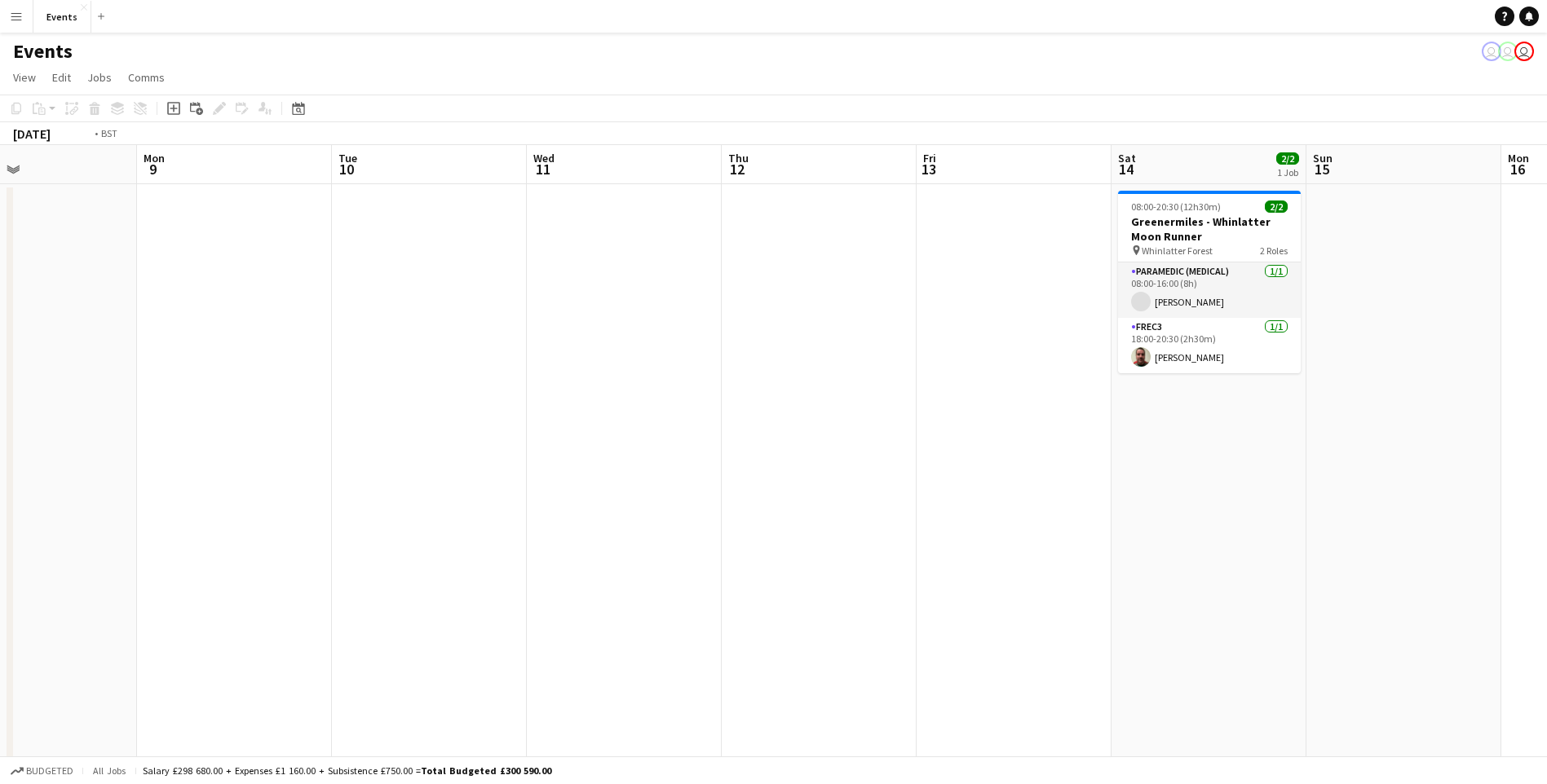
drag, startPoint x: 1108, startPoint y: 469, endPoint x: 146, endPoint y: 334, distance: 971.4
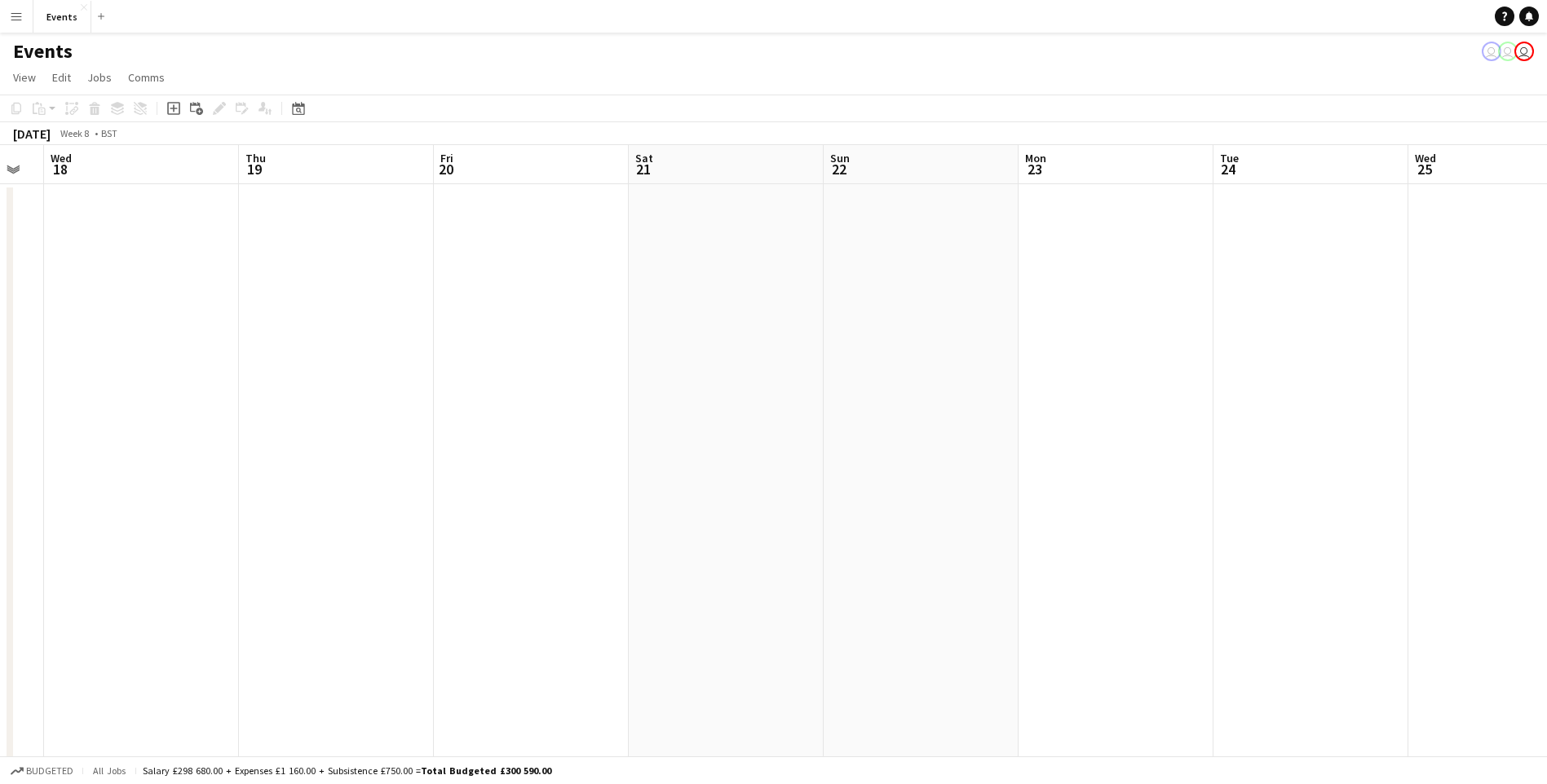
drag, startPoint x: 386, startPoint y: 348, endPoint x: 792, endPoint y: 411, distance: 410.9
drag
